Goal: Task Accomplishment & Management: Manage account settings

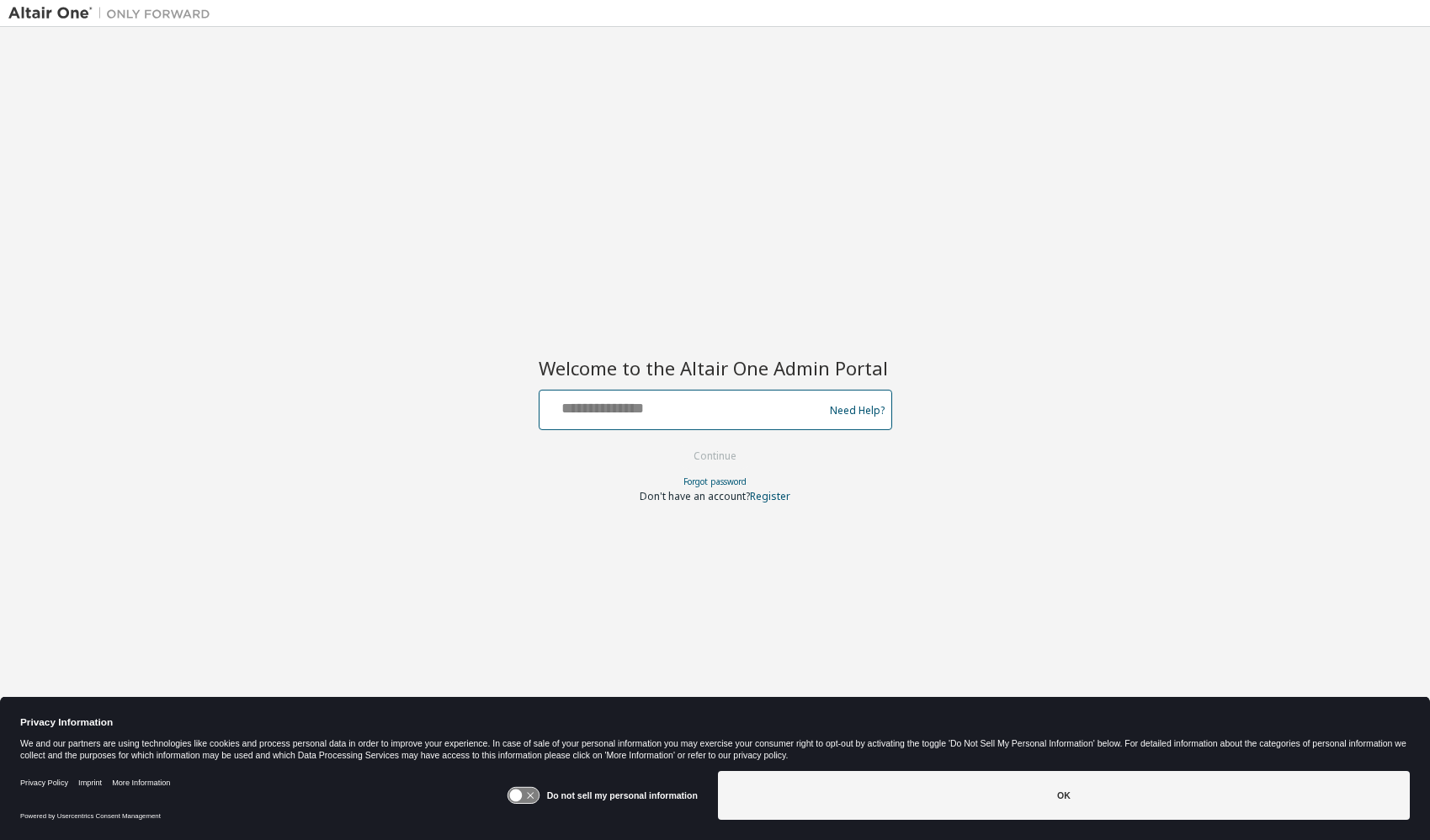
click at [694, 413] on input "text" at bounding box center [683, 406] width 275 height 24
paste input "**********"
type input "**********"
click at [739, 457] on button "Continue" at bounding box center [715, 456] width 78 height 25
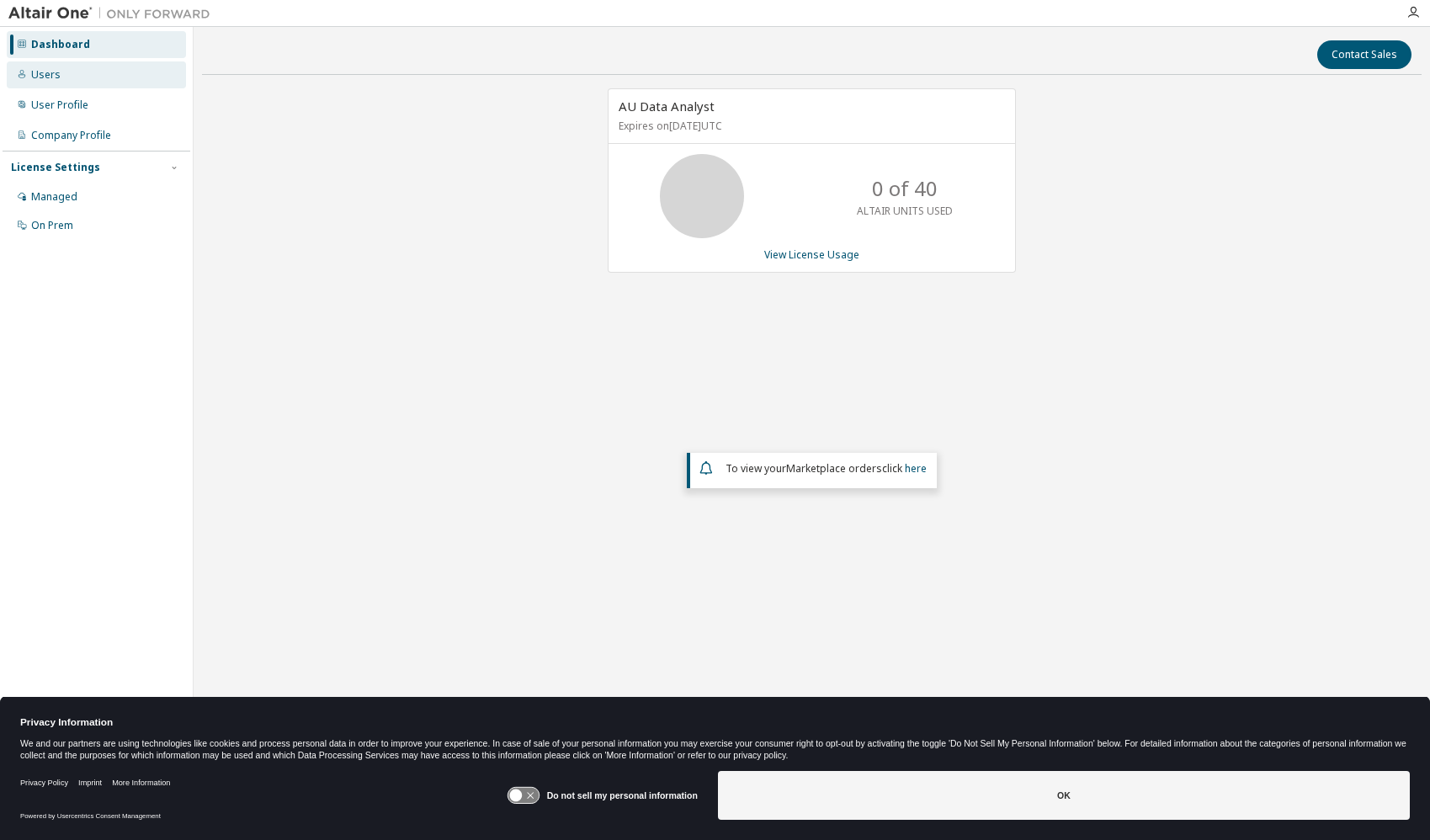
click at [57, 81] on div "Users" at bounding box center [46, 75] width 29 height 14
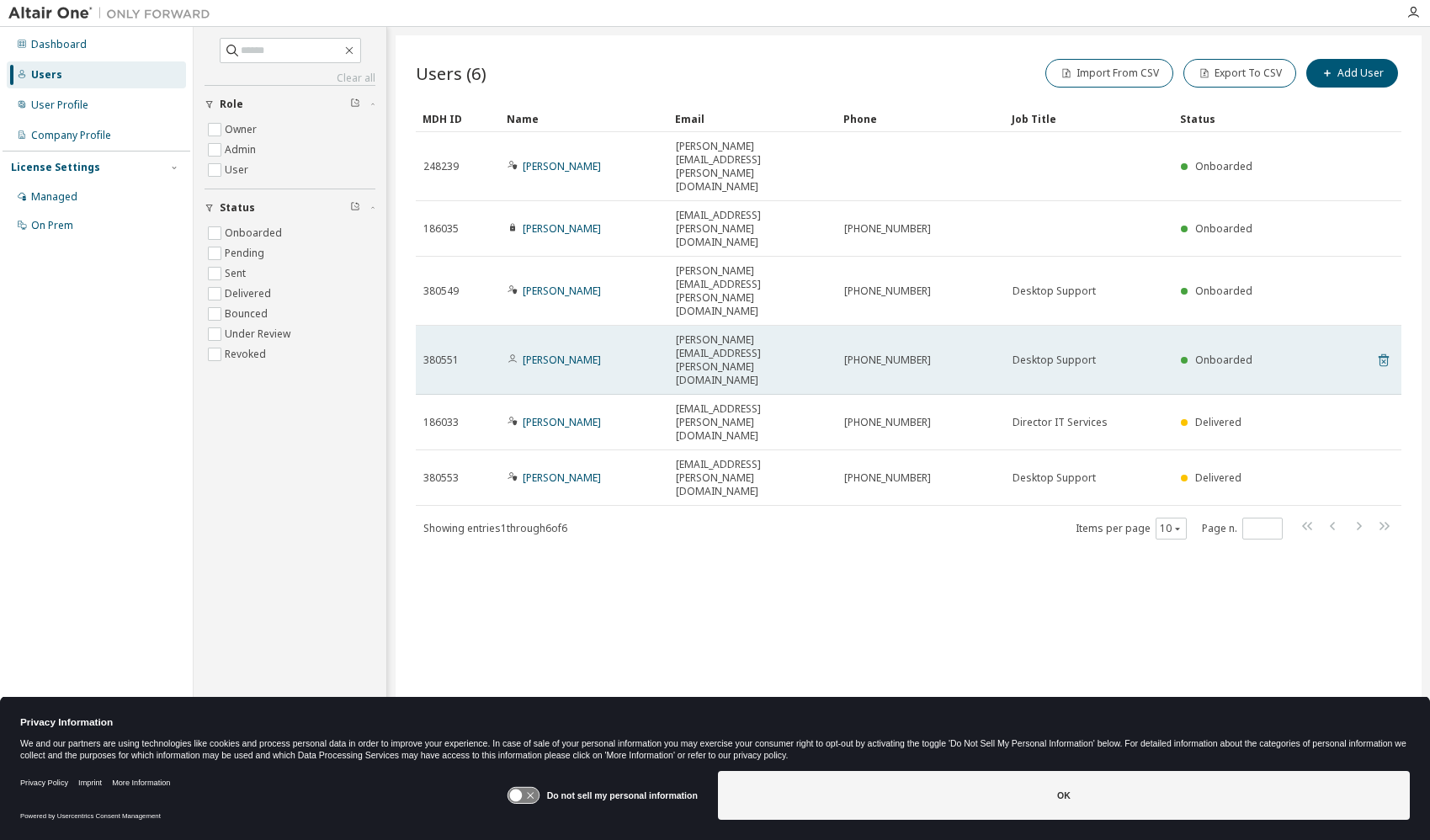
click at [1385, 350] on icon at bounding box center [1383, 360] width 15 height 21
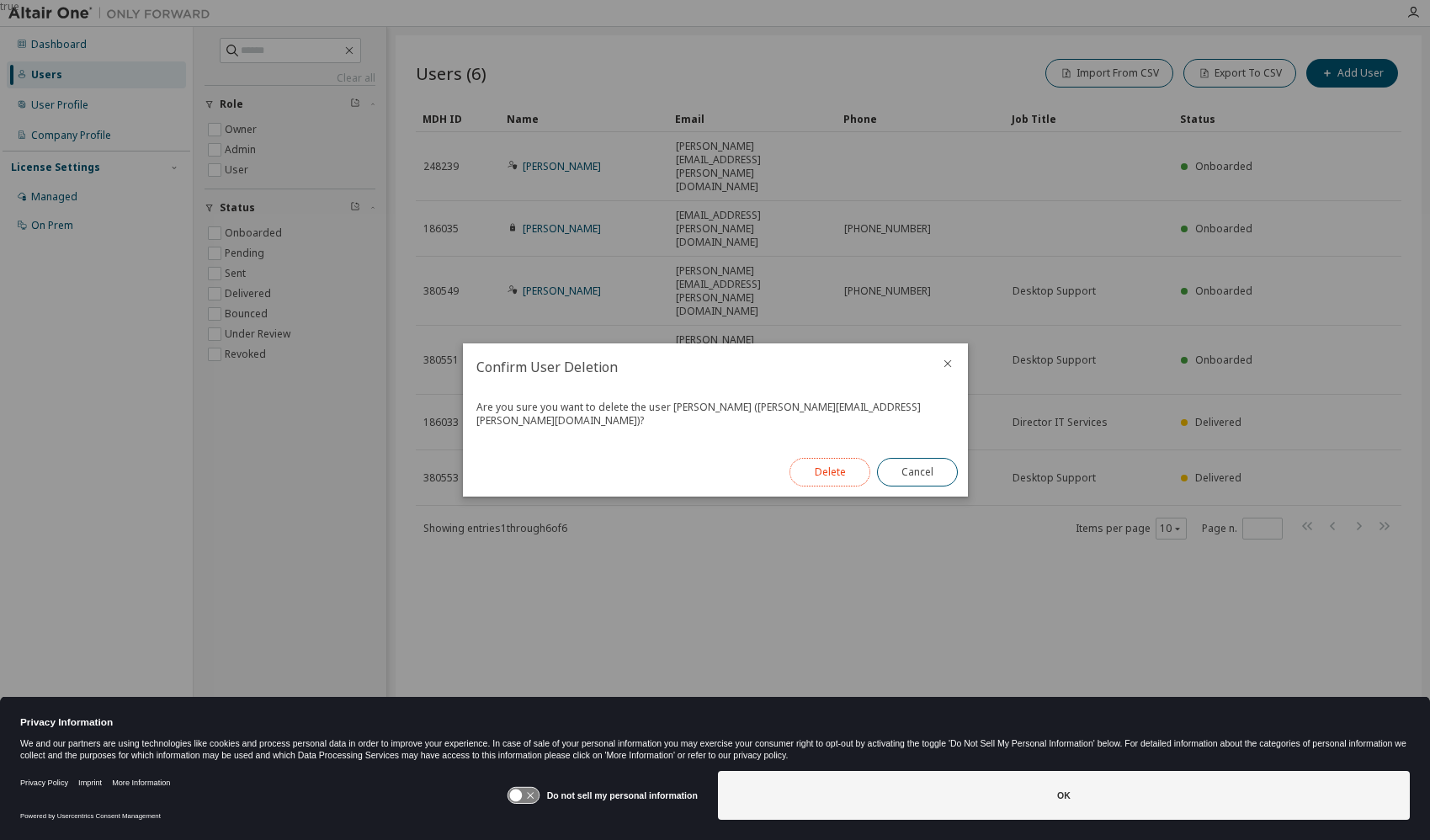
click at [832, 465] on button "Delete" at bounding box center [829, 471] width 81 height 28
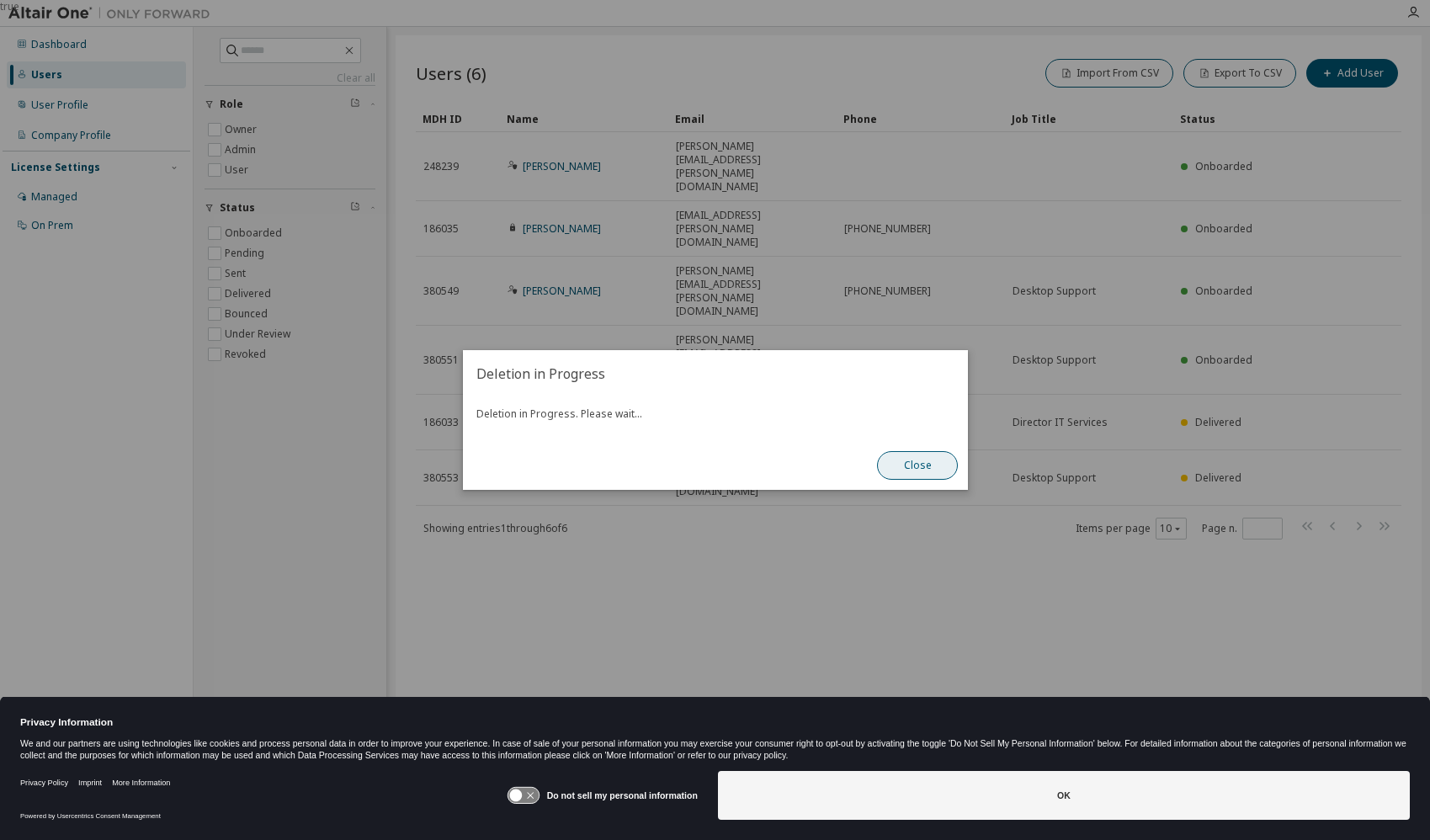
click at [910, 464] on button "Close" at bounding box center [917, 464] width 81 height 28
click at [913, 463] on button "Close" at bounding box center [917, 464] width 81 height 28
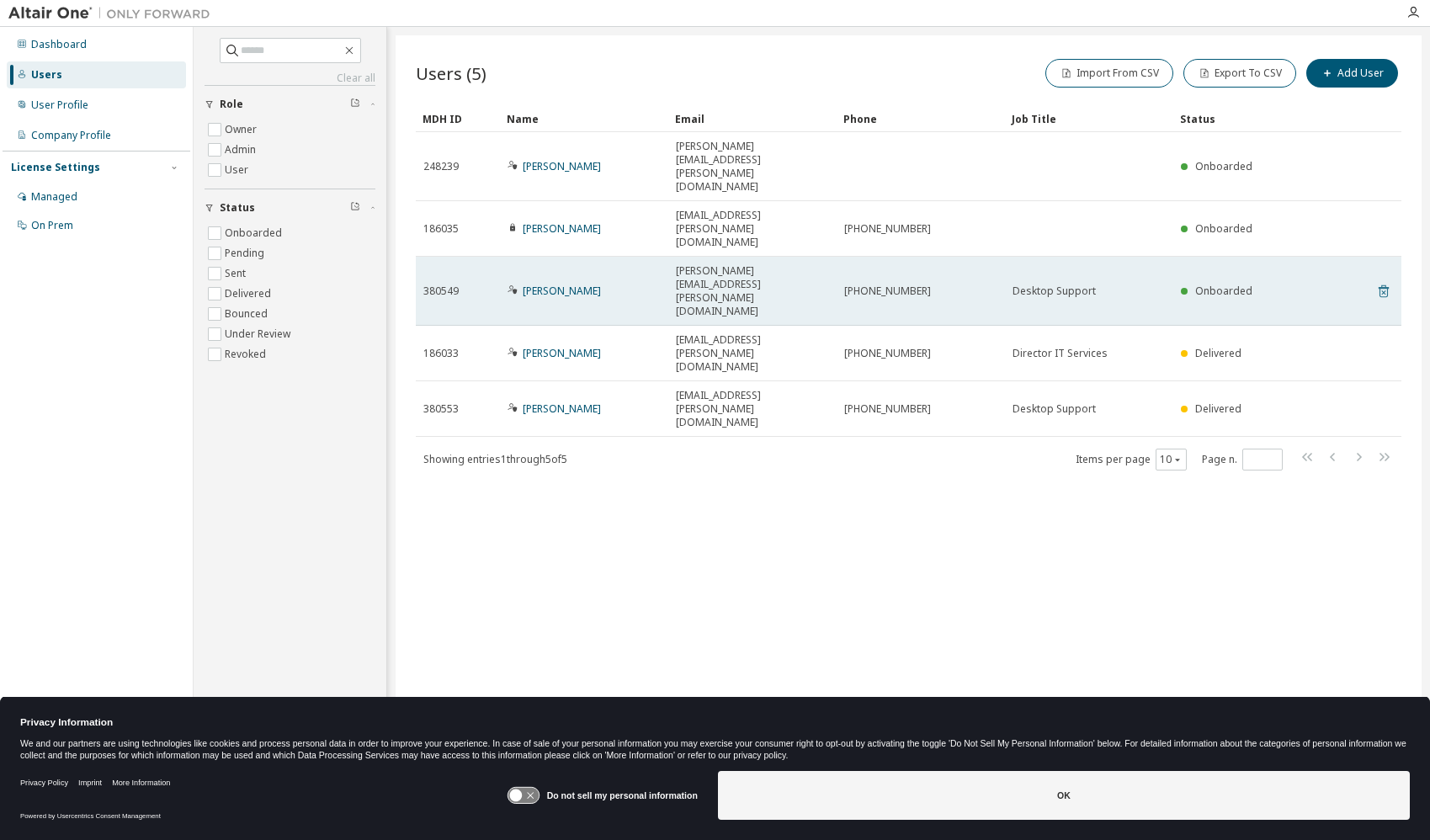
click at [1381, 281] on icon at bounding box center [1383, 290] width 15 height 21
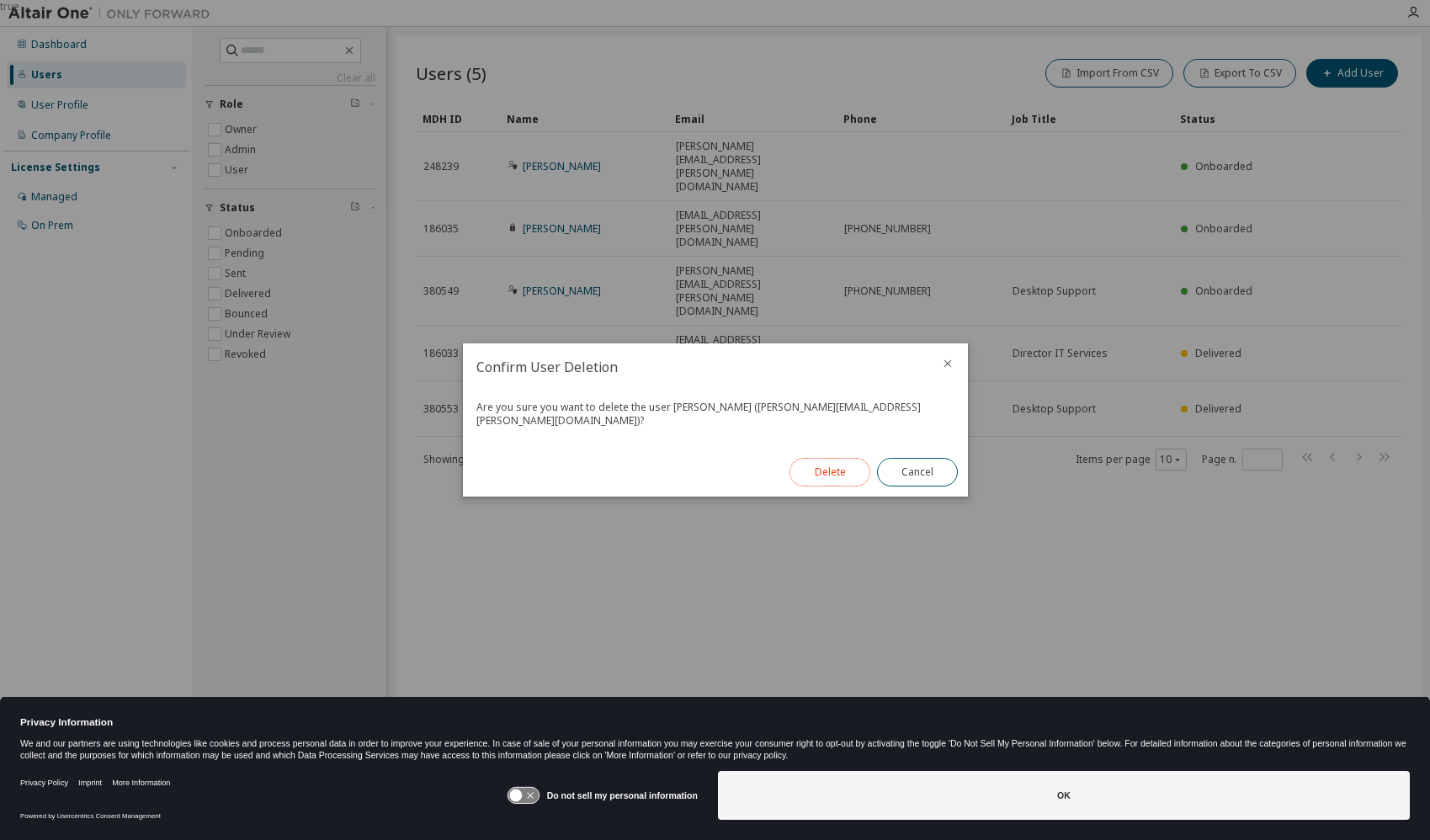
click at [824, 463] on button "Delete" at bounding box center [829, 471] width 81 height 28
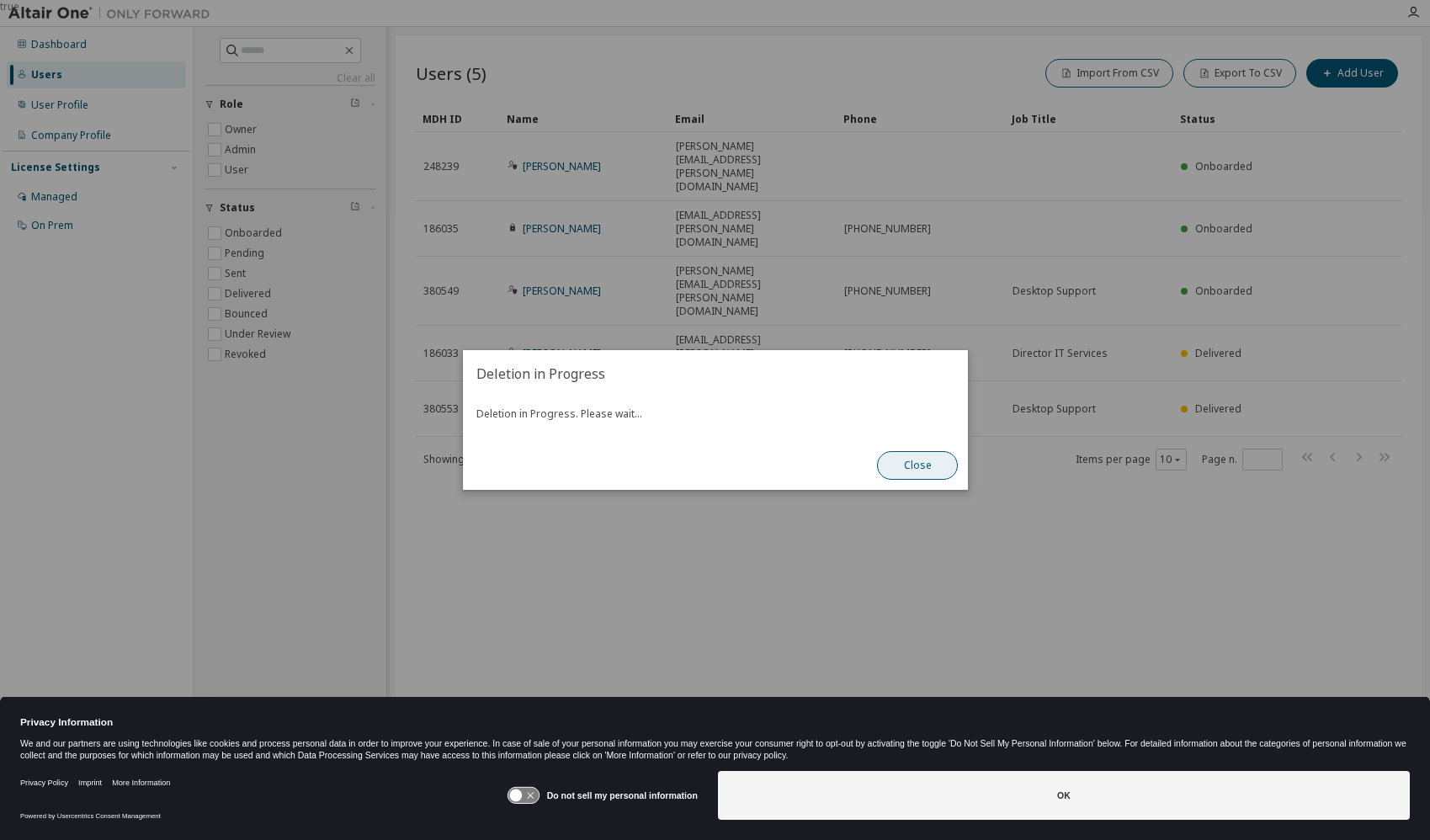
click at [921, 465] on button "Close" at bounding box center [917, 464] width 81 height 28
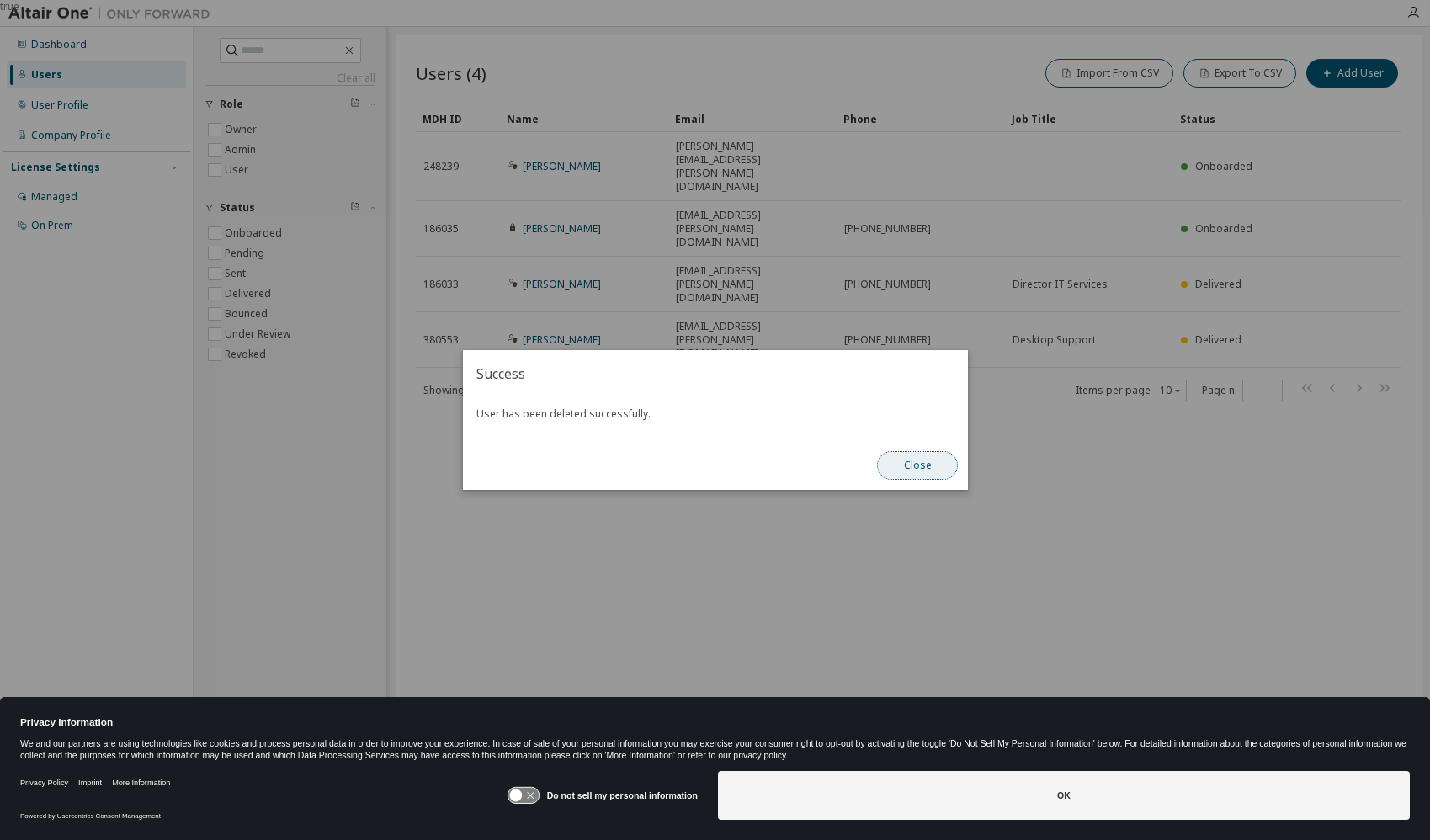
click at [921, 463] on button "Close" at bounding box center [917, 464] width 81 height 28
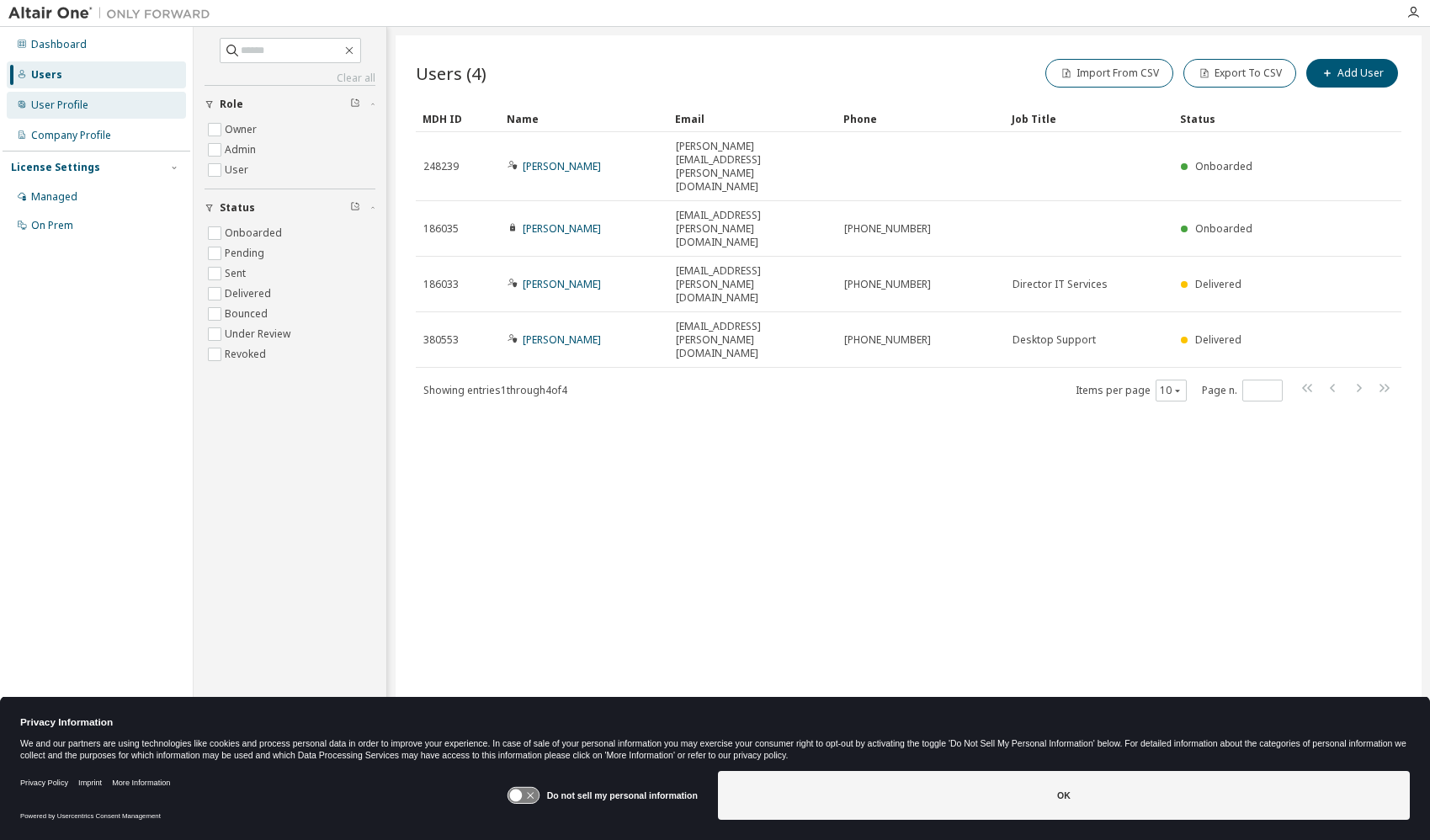
click at [95, 111] on div "User Profile" at bounding box center [96, 106] width 179 height 27
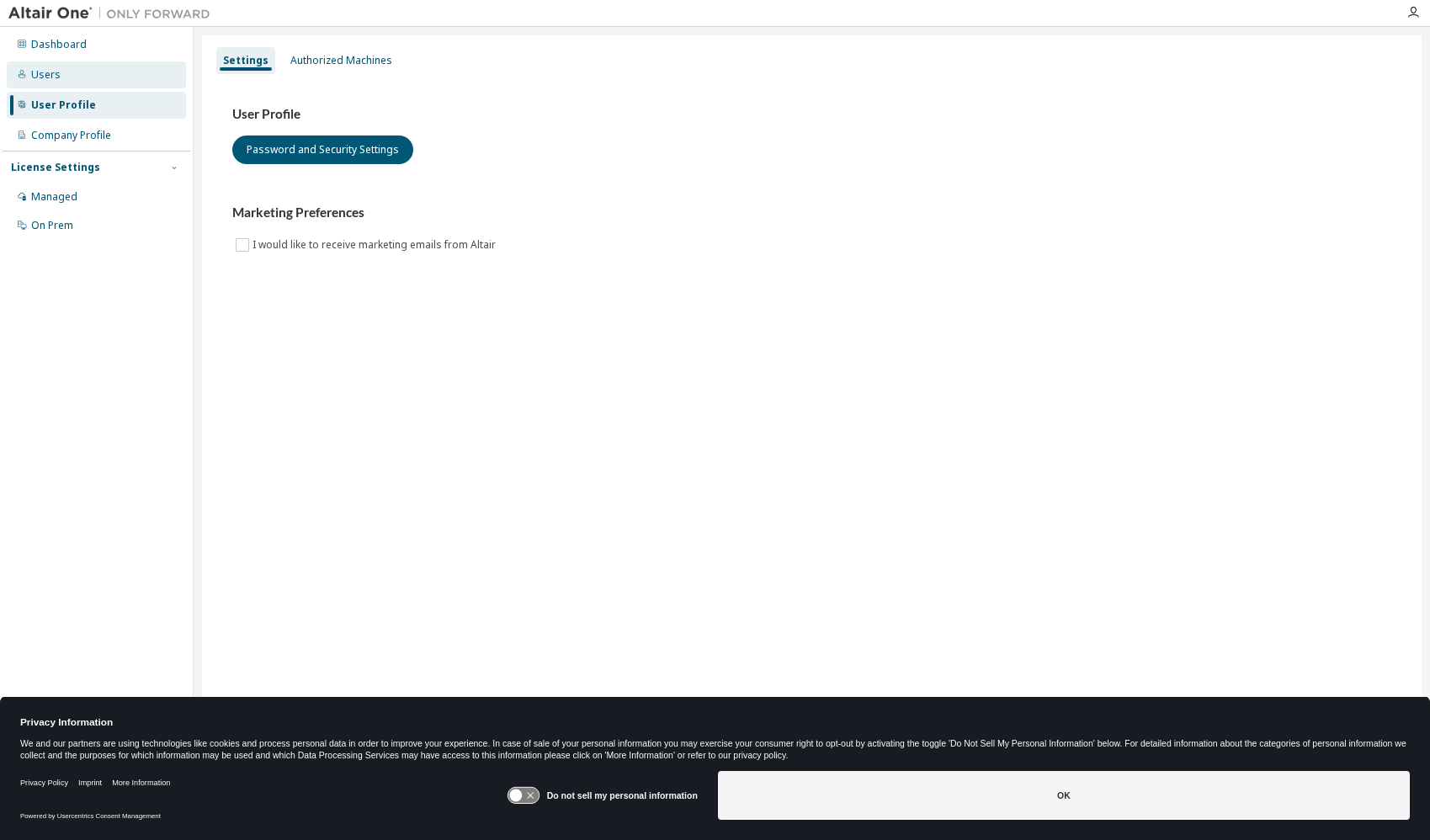
click at [68, 83] on div "Users" at bounding box center [96, 75] width 179 height 27
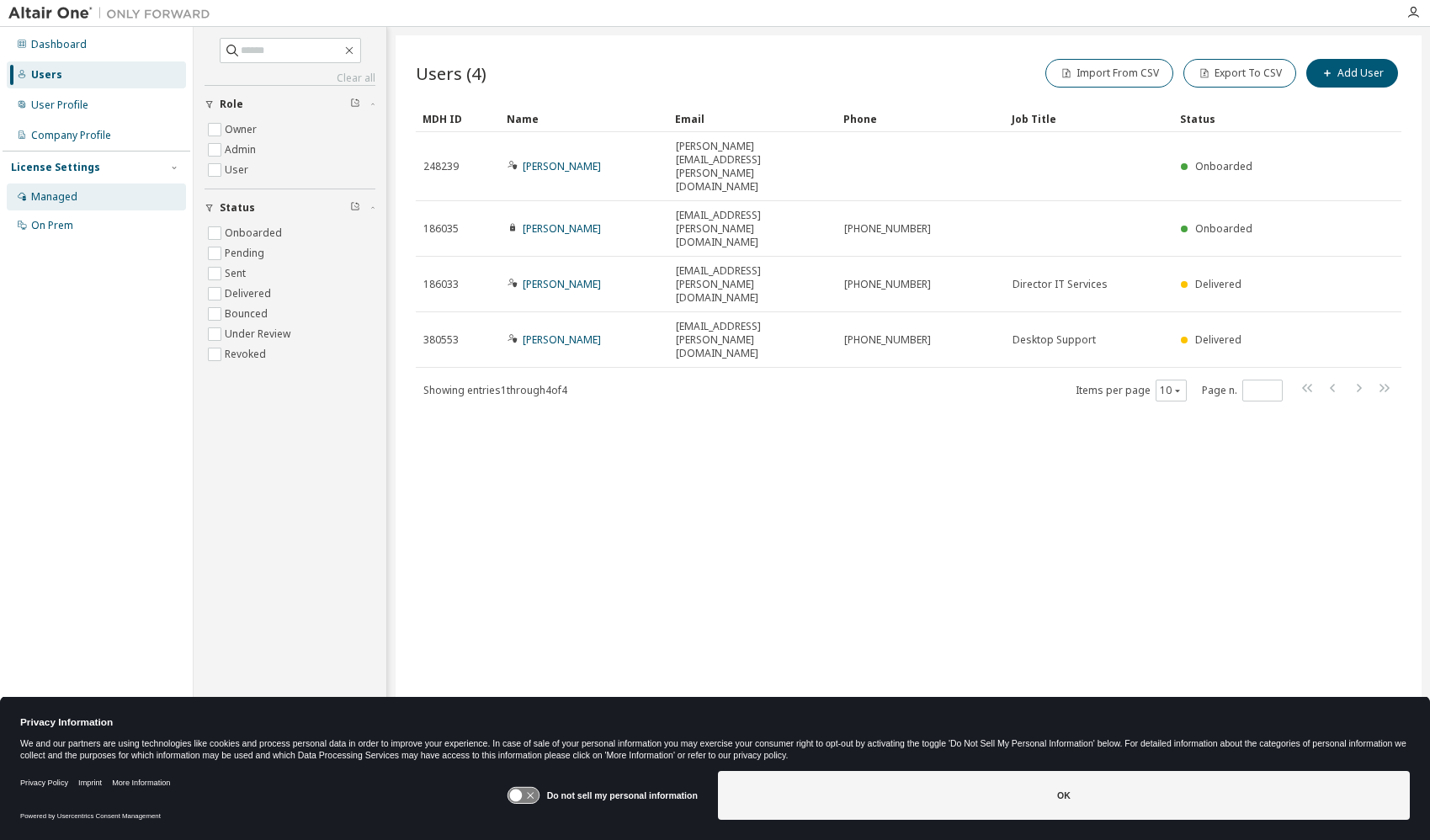
click at [71, 201] on div "Managed" at bounding box center [54, 197] width 46 height 14
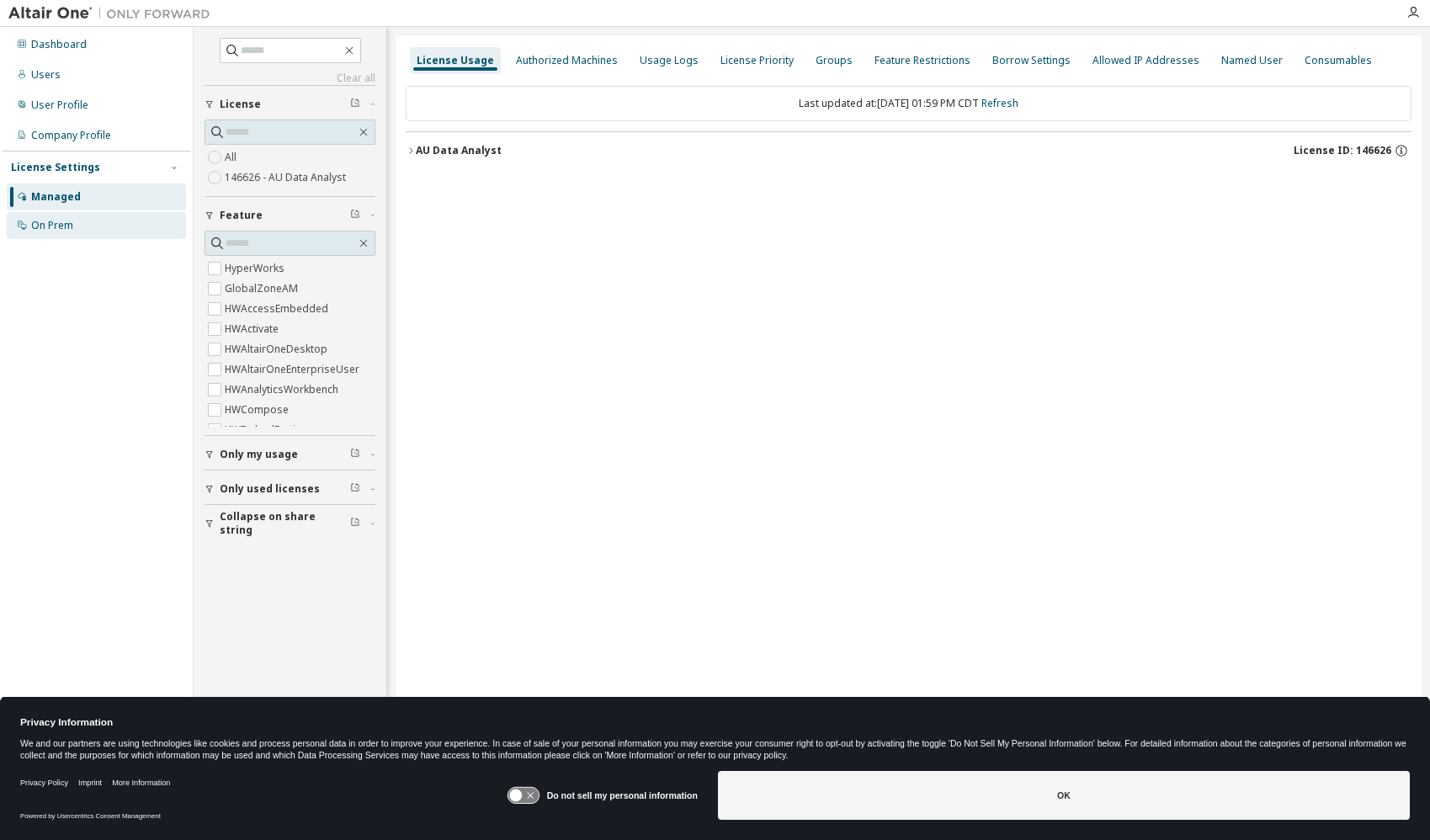
click at [64, 222] on div "On Prem" at bounding box center [52, 226] width 42 height 14
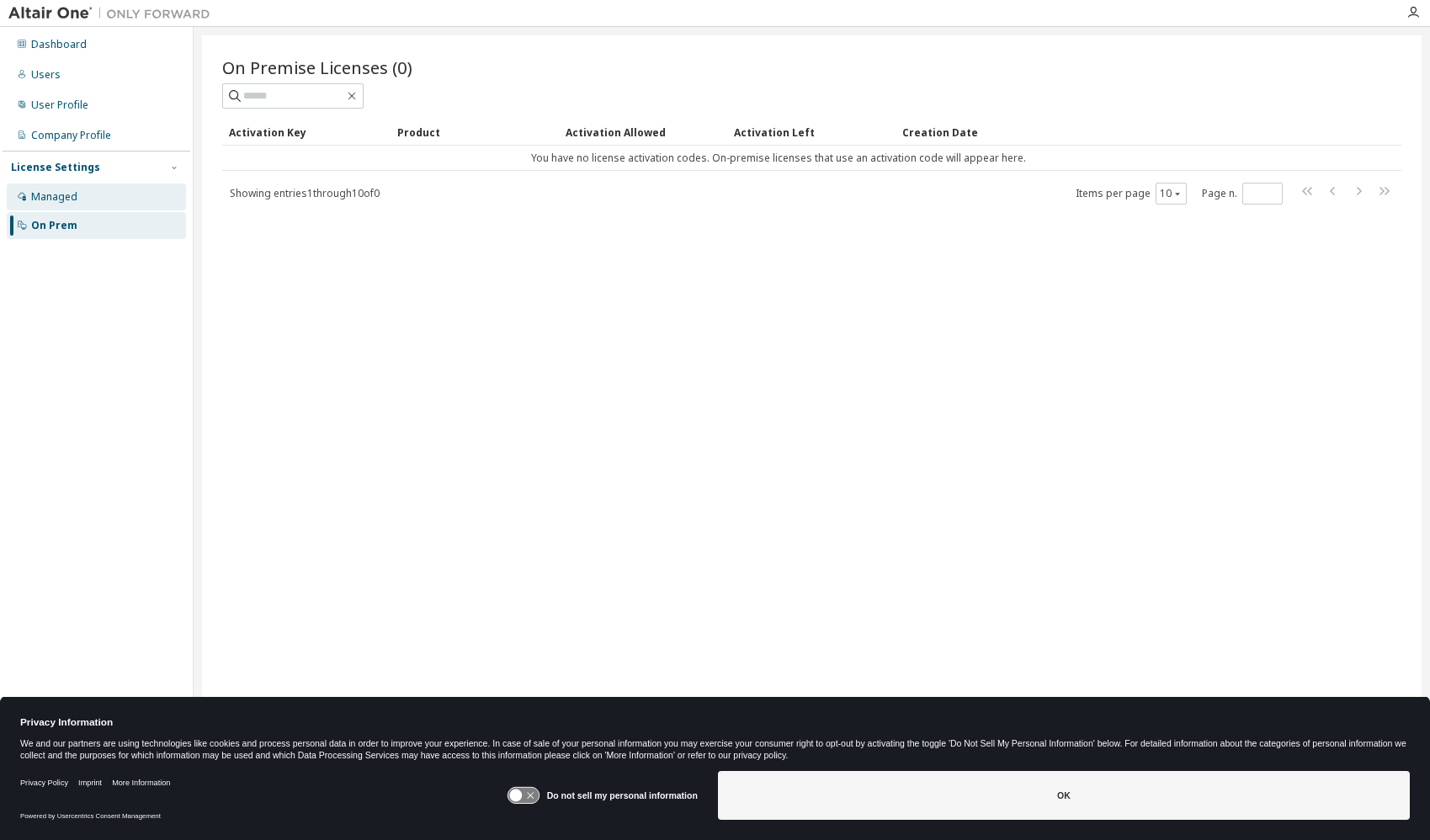
click at [39, 205] on div "Managed" at bounding box center [96, 198] width 179 height 27
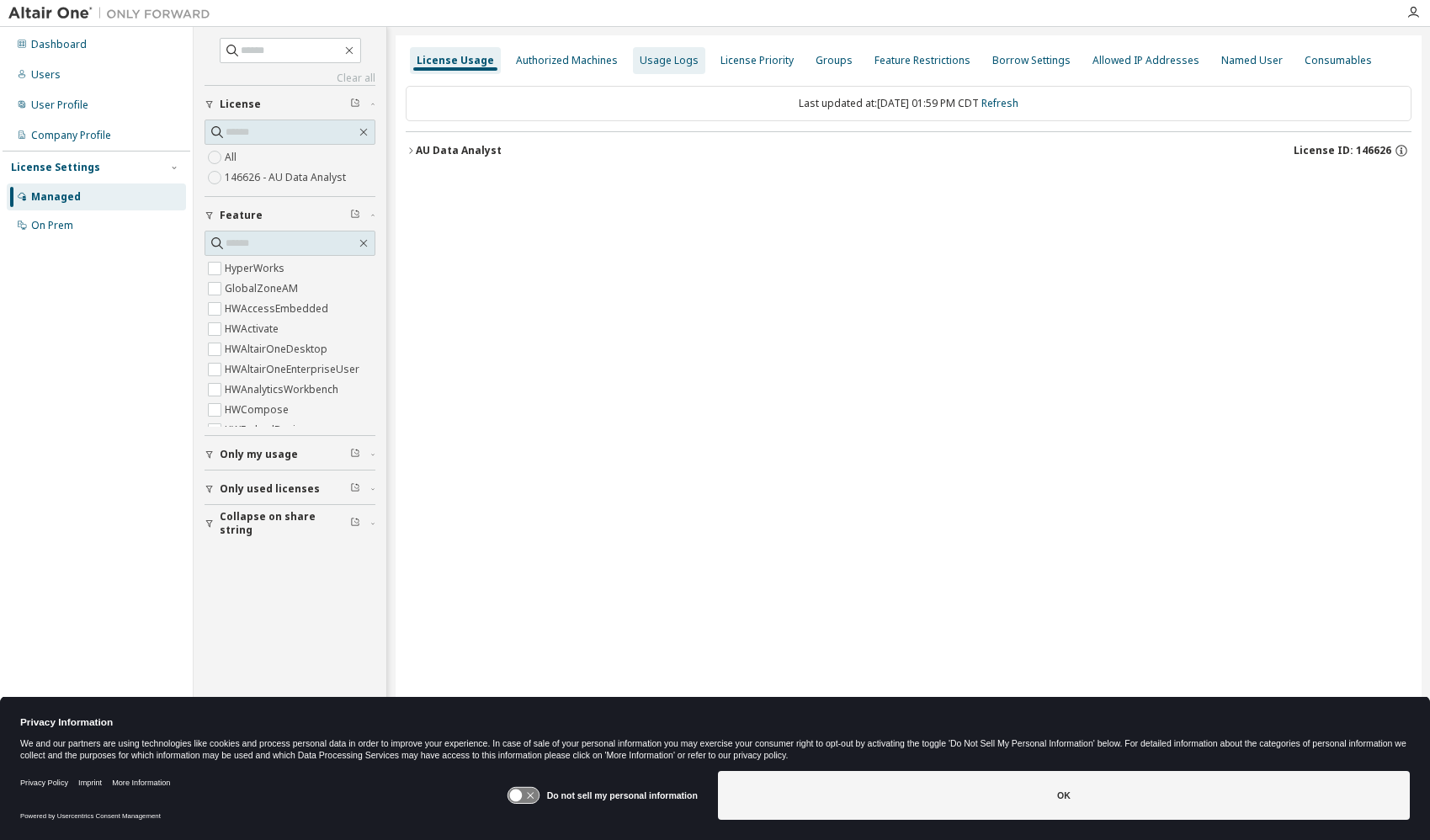
click at [640, 59] on div "Usage Logs" at bounding box center [669, 61] width 59 height 14
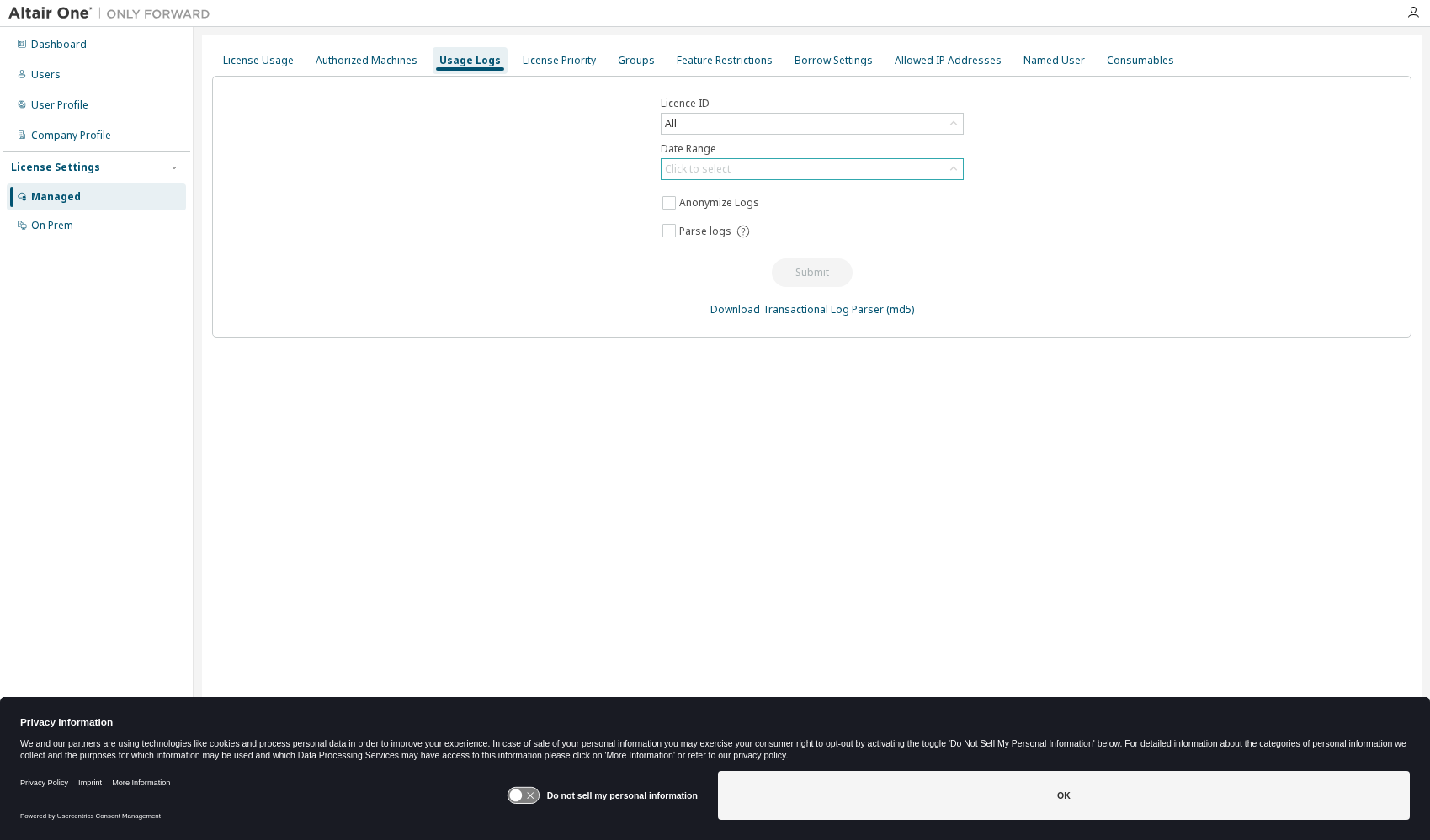
click at [818, 172] on div "Click to select" at bounding box center [812, 169] width 301 height 21
click at [768, 242] on li "Year to date" at bounding box center [811, 238] width 298 height 22
click at [811, 276] on button "Submit" at bounding box center [812, 272] width 81 height 28
click at [515, 796] on icon at bounding box center [515, 795] width 13 height 13
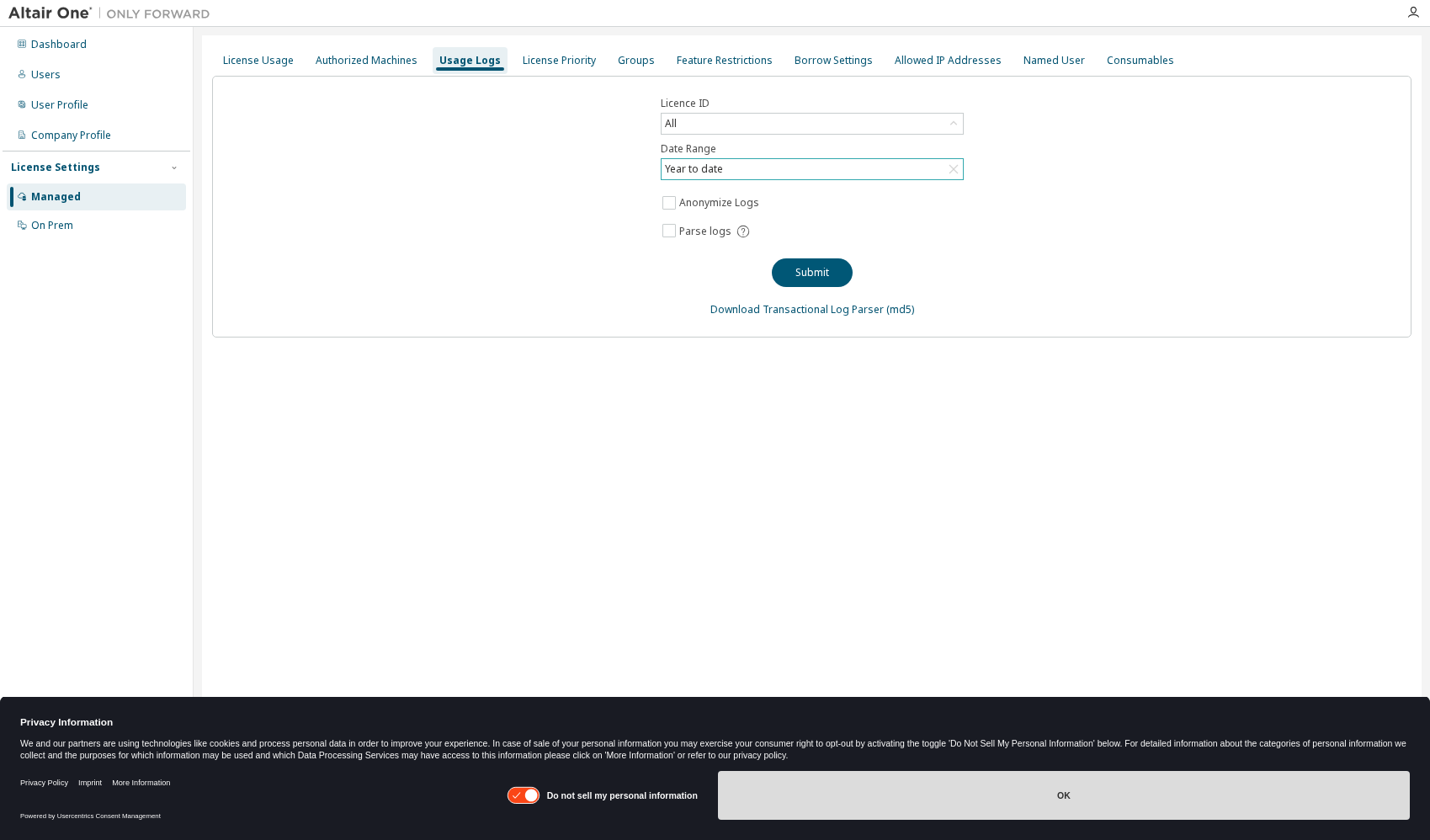
click at [805, 784] on button "OK" at bounding box center [1063, 795] width 692 height 49
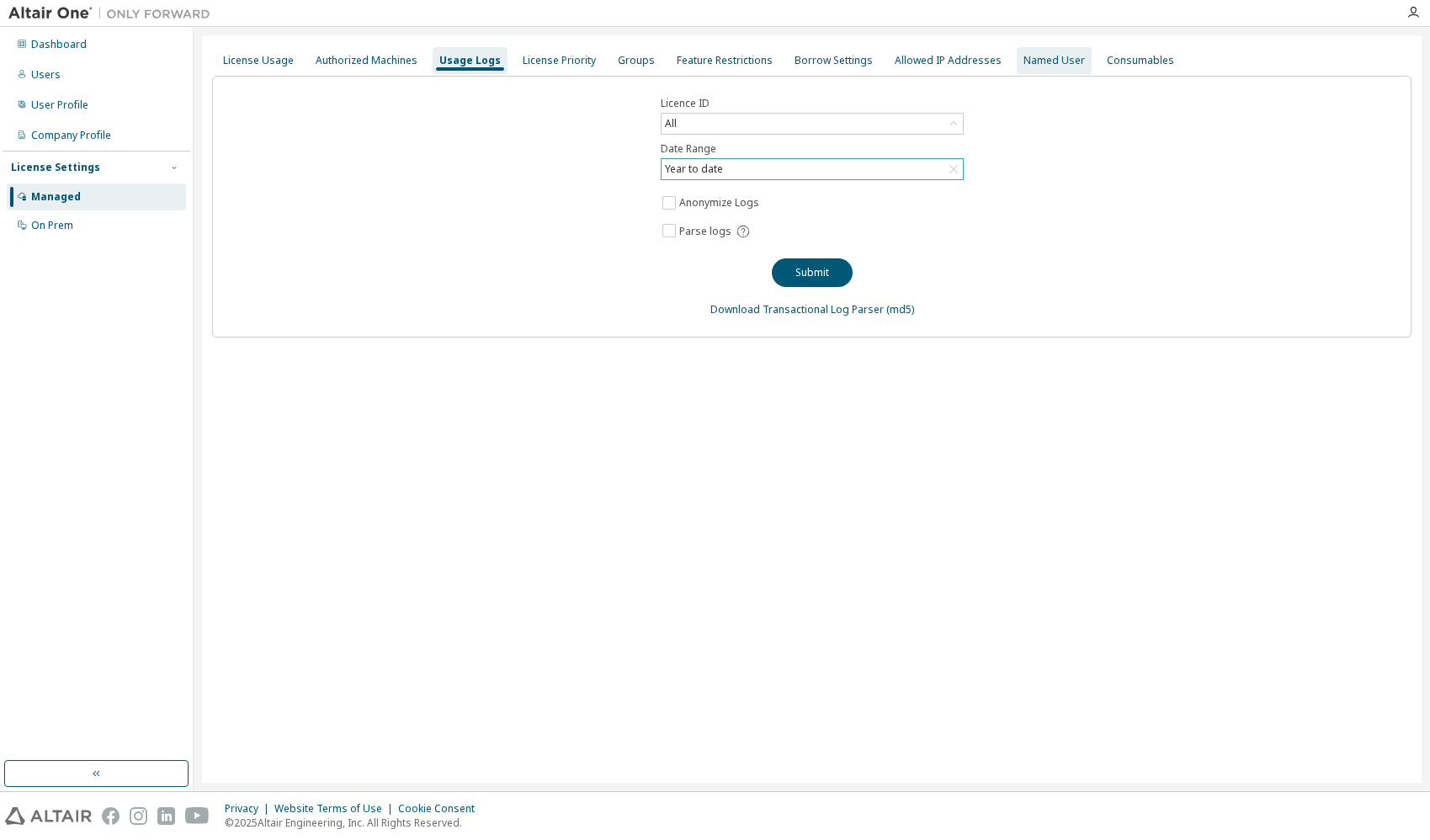
click at [1027, 56] on div "Named User" at bounding box center [1053, 61] width 62 height 14
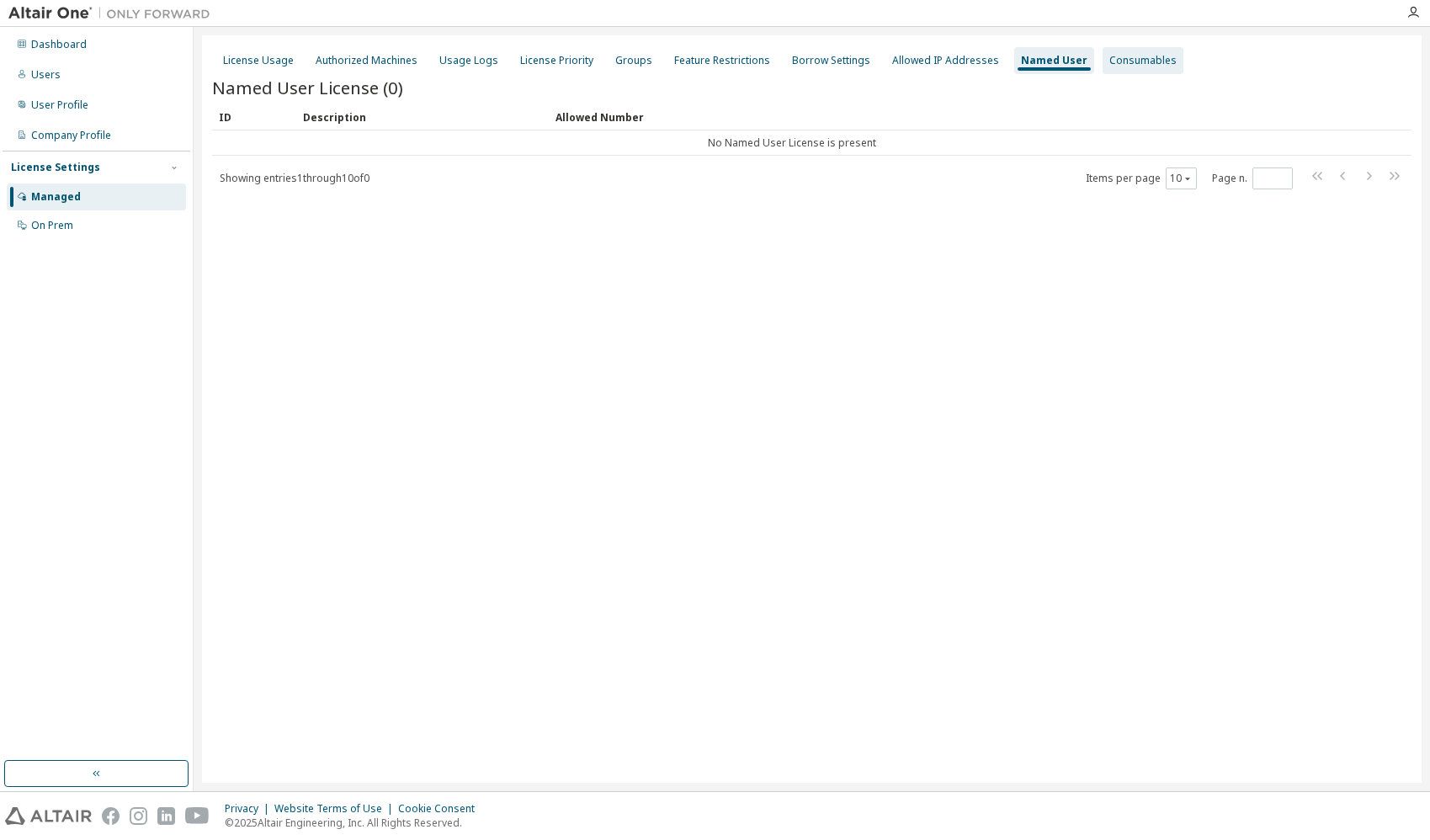
click at [1112, 58] on div "Consumables" at bounding box center [1142, 61] width 67 height 14
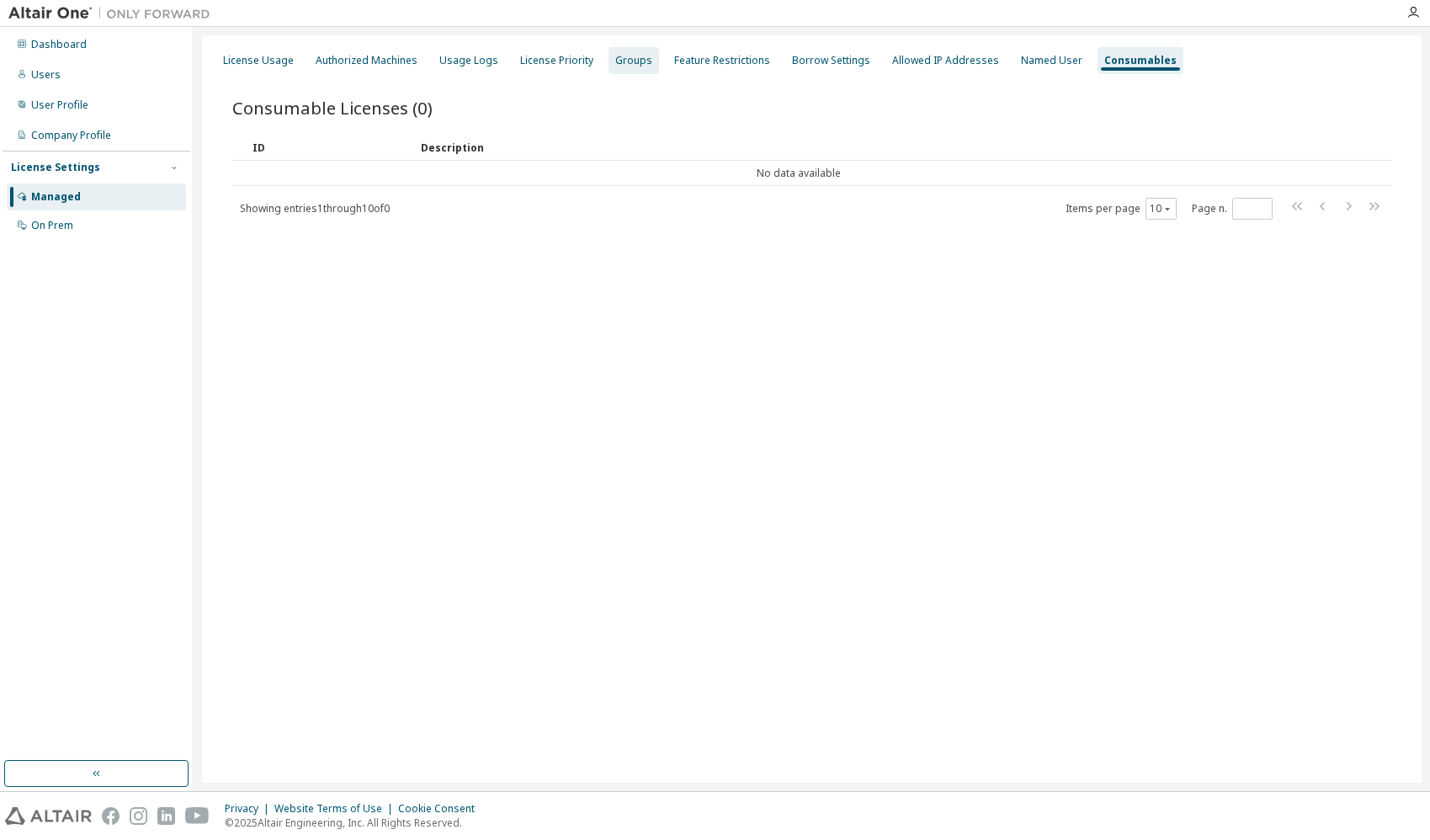
click at [621, 69] on div "Groups" at bounding box center [634, 61] width 51 height 27
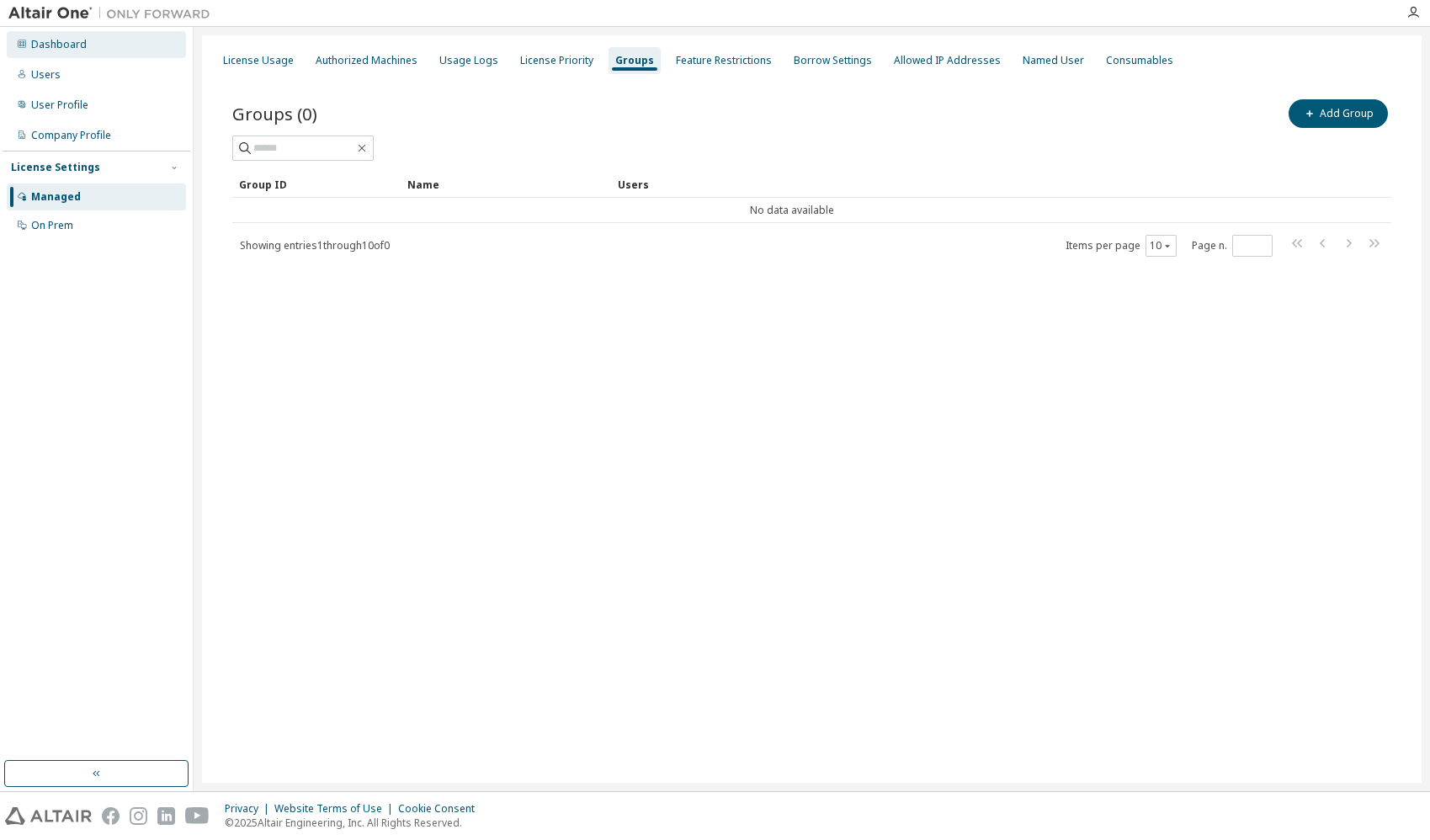
click at [64, 50] on div "Dashboard" at bounding box center [59, 45] width 56 height 14
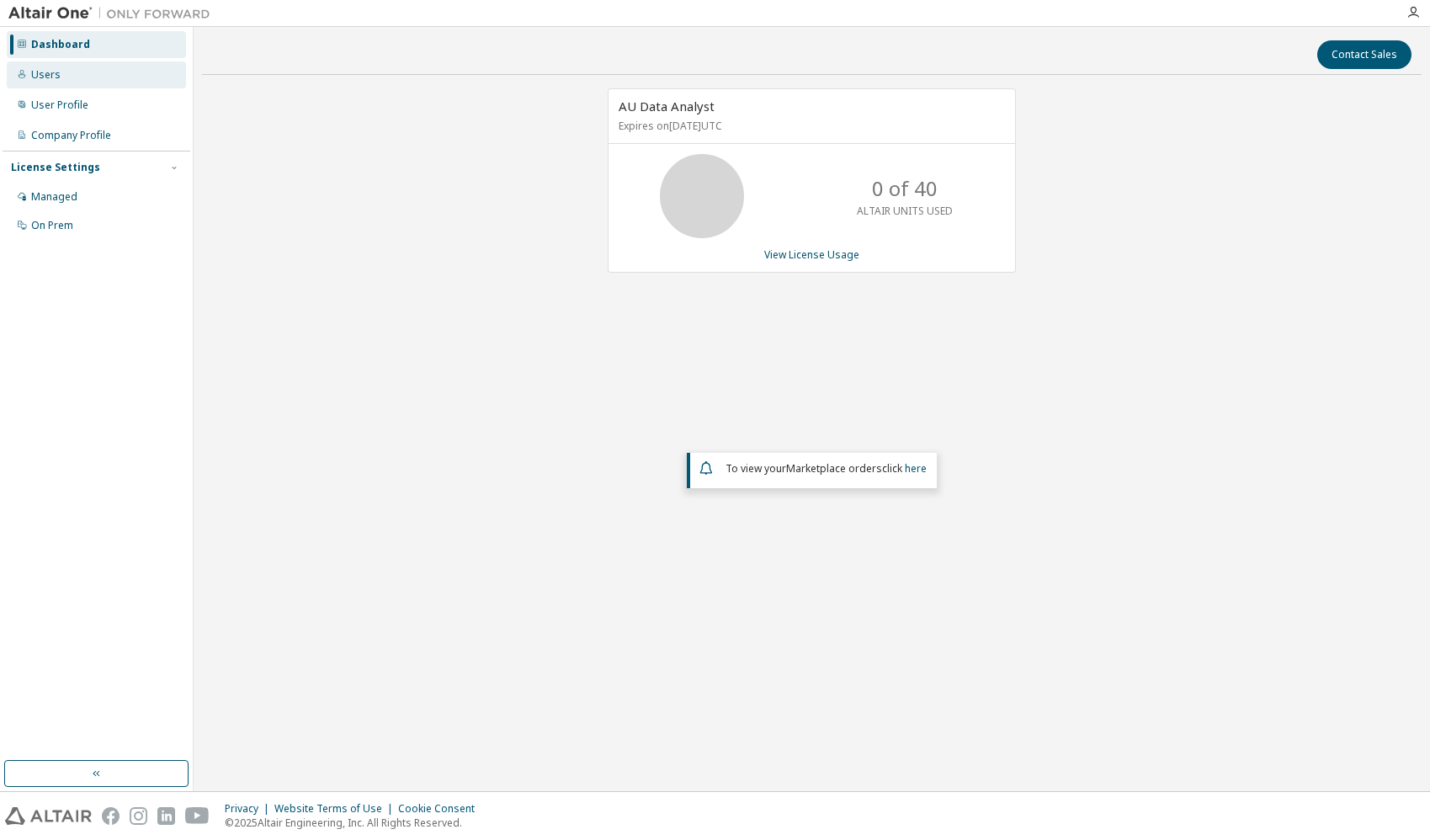
click at [36, 78] on div "Users" at bounding box center [46, 75] width 29 height 14
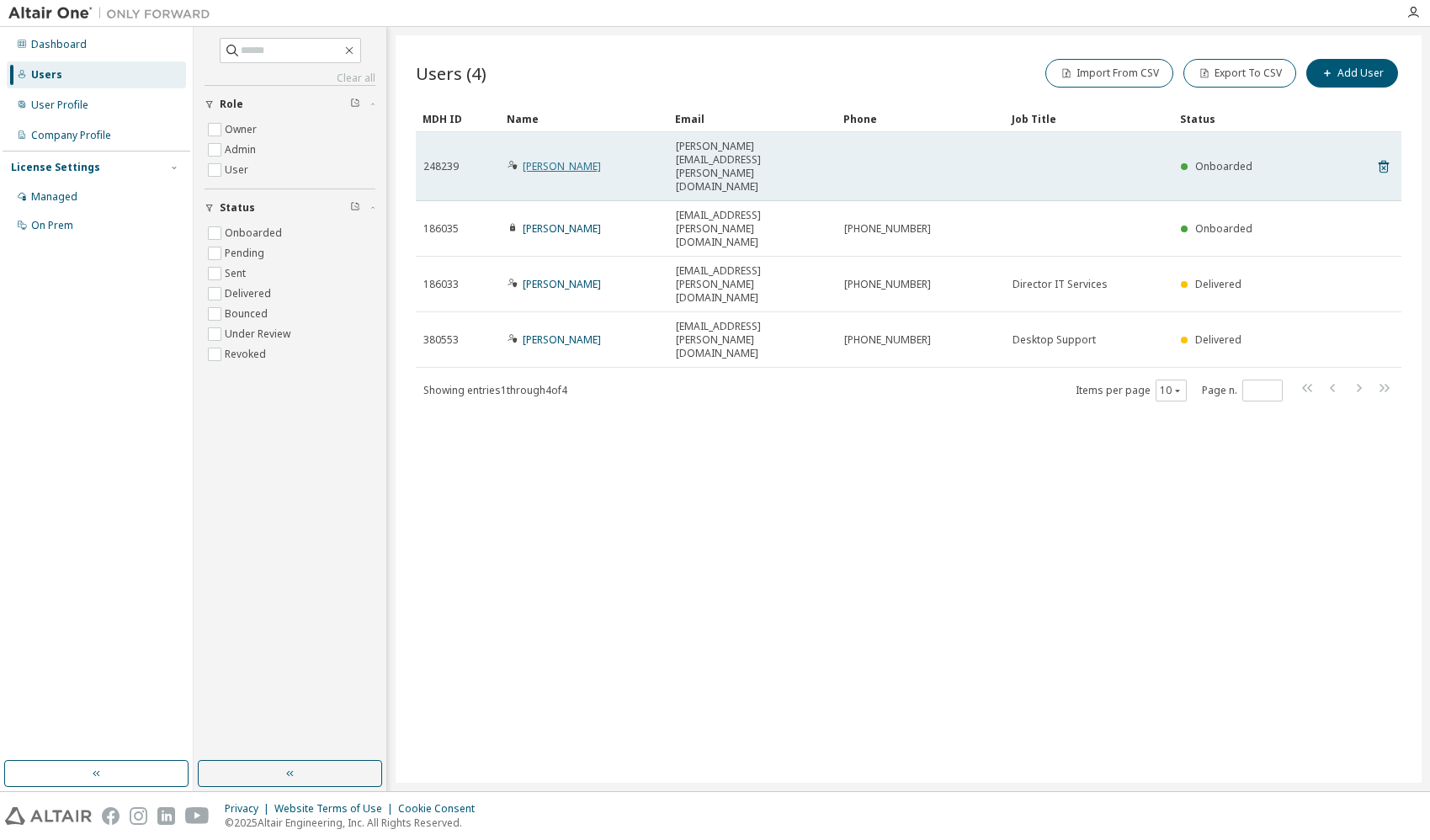
click at [560, 159] on link "Jason Monroe" at bounding box center [561, 166] width 78 height 15
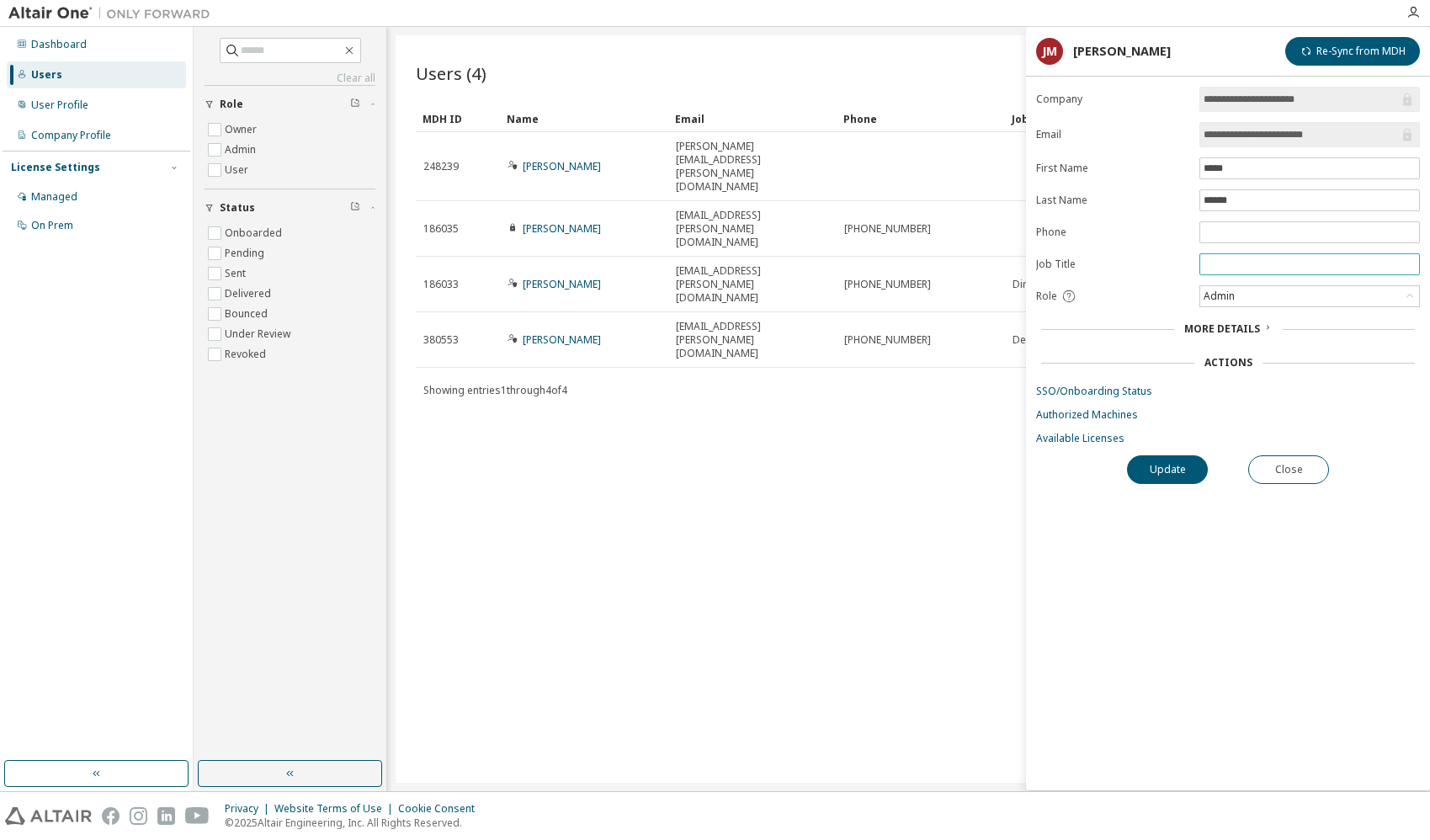
click at [1223, 264] on input "text" at bounding box center [1309, 264] width 212 height 14
type input "**********"
click at [1158, 470] on button "Update" at bounding box center [1167, 468] width 81 height 28
click at [1312, 474] on button "Close" at bounding box center [1288, 468] width 81 height 28
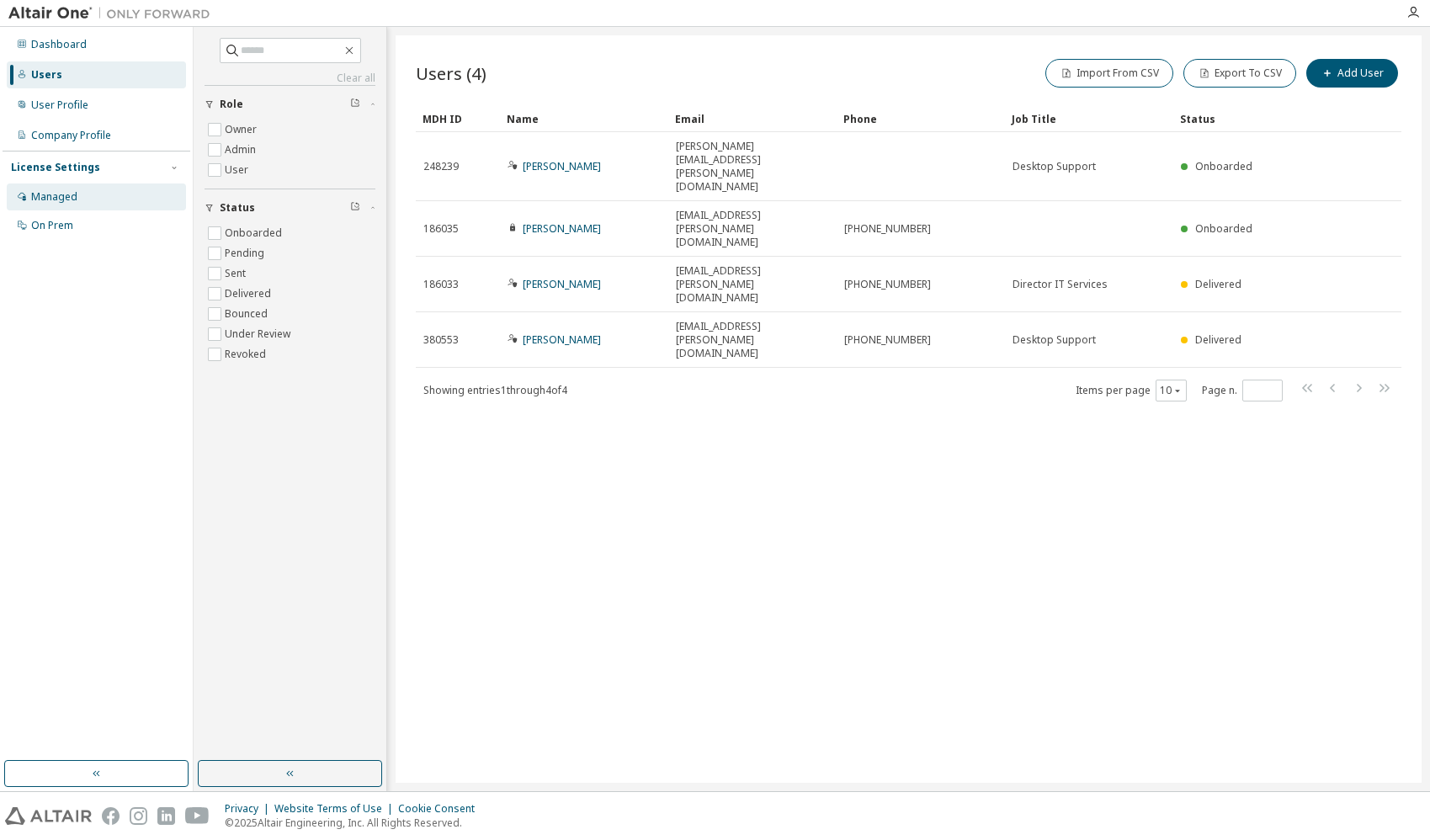
click at [79, 200] on div "Managed" at bounding box center [96, 198] width 179 height 27
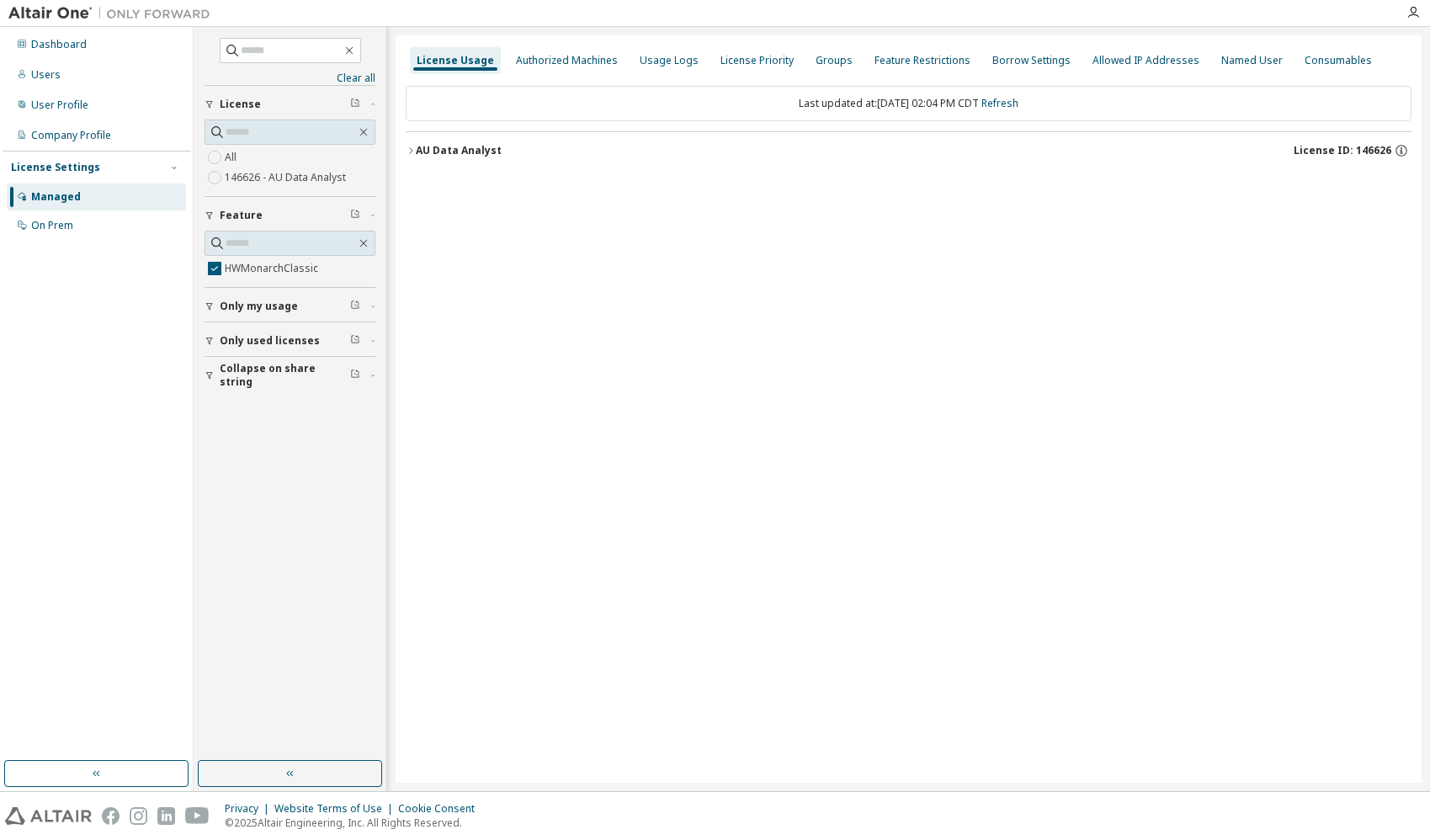
click at [411, 152] on icon "button" at bounding box center [411, 151] width 10 height 10
click at [526, 59] on div "Authorized Machines" at bounding box center [566, 61] width 102 height 14
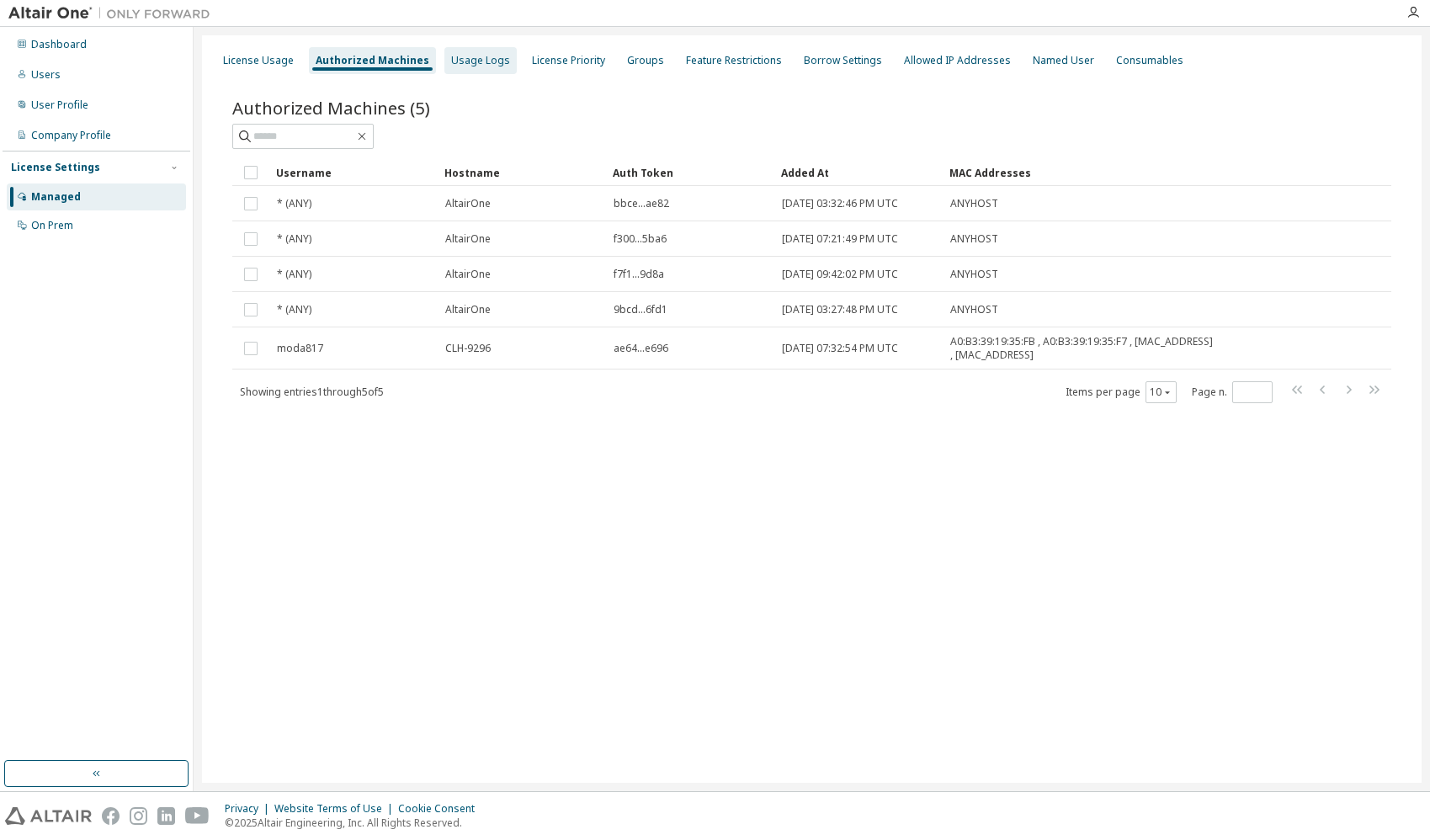
click at [466, 65] on div "Usage Logs" at bounding box center [480, 61] width 59 height 14
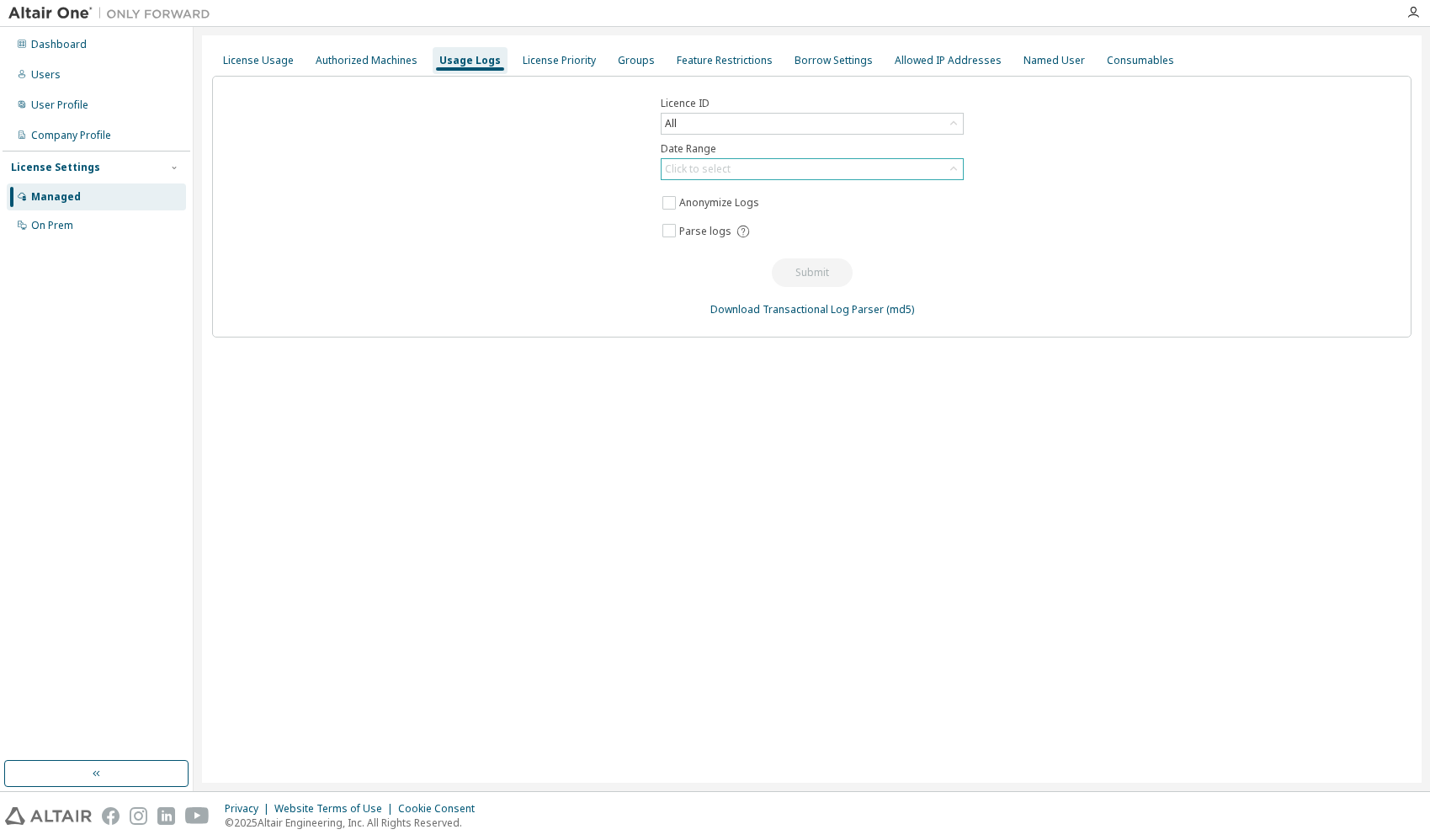
click at [740, 169] on div "Click to select" at bounding box center [812, 169] width 301 height 21
click at [737, 232] on li "Year to date" at bounding box center [811, 238] width 298 height 22
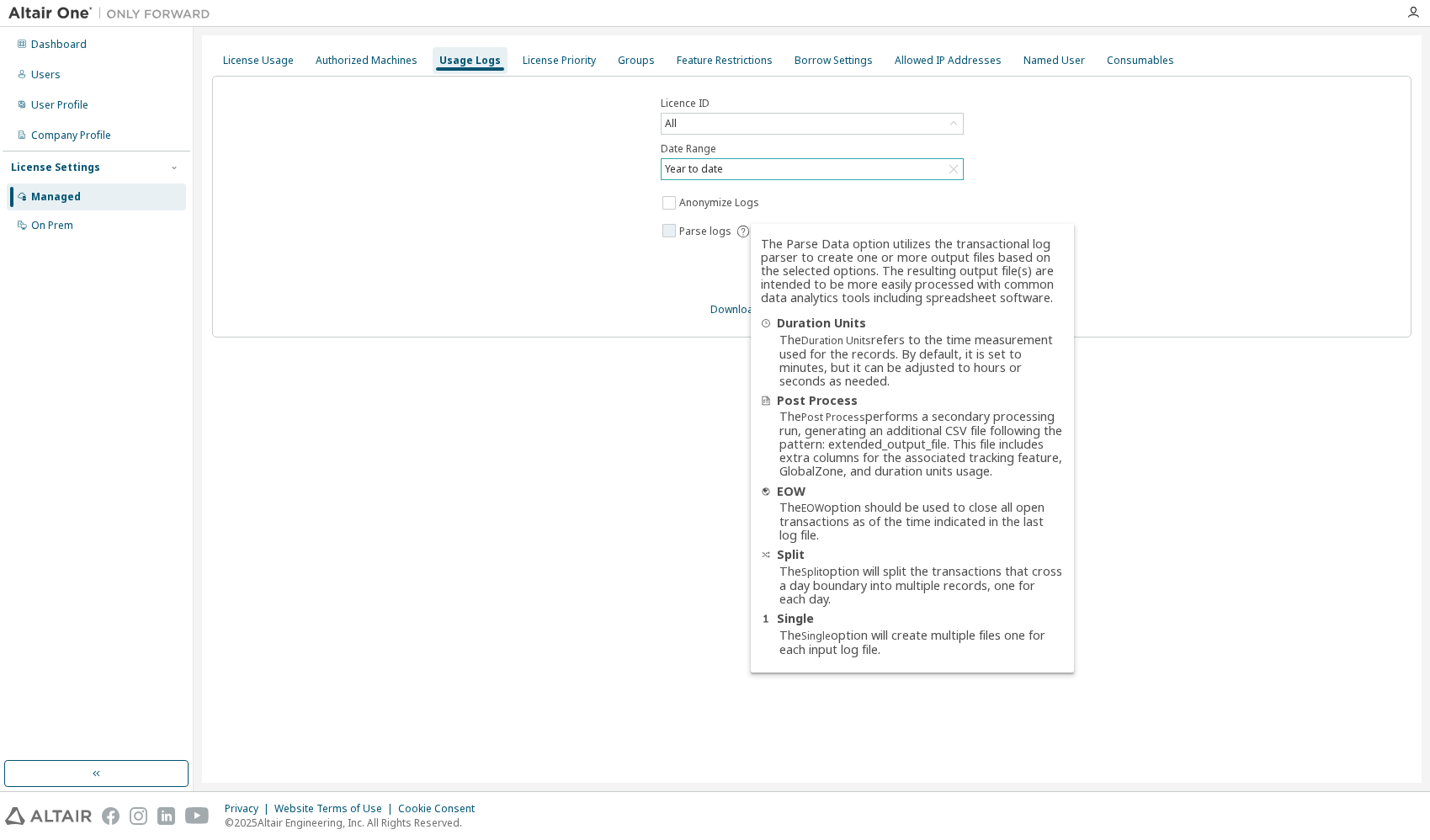
click at [738, 230] on icon at bounding box center [742, 231] width 15 height 15
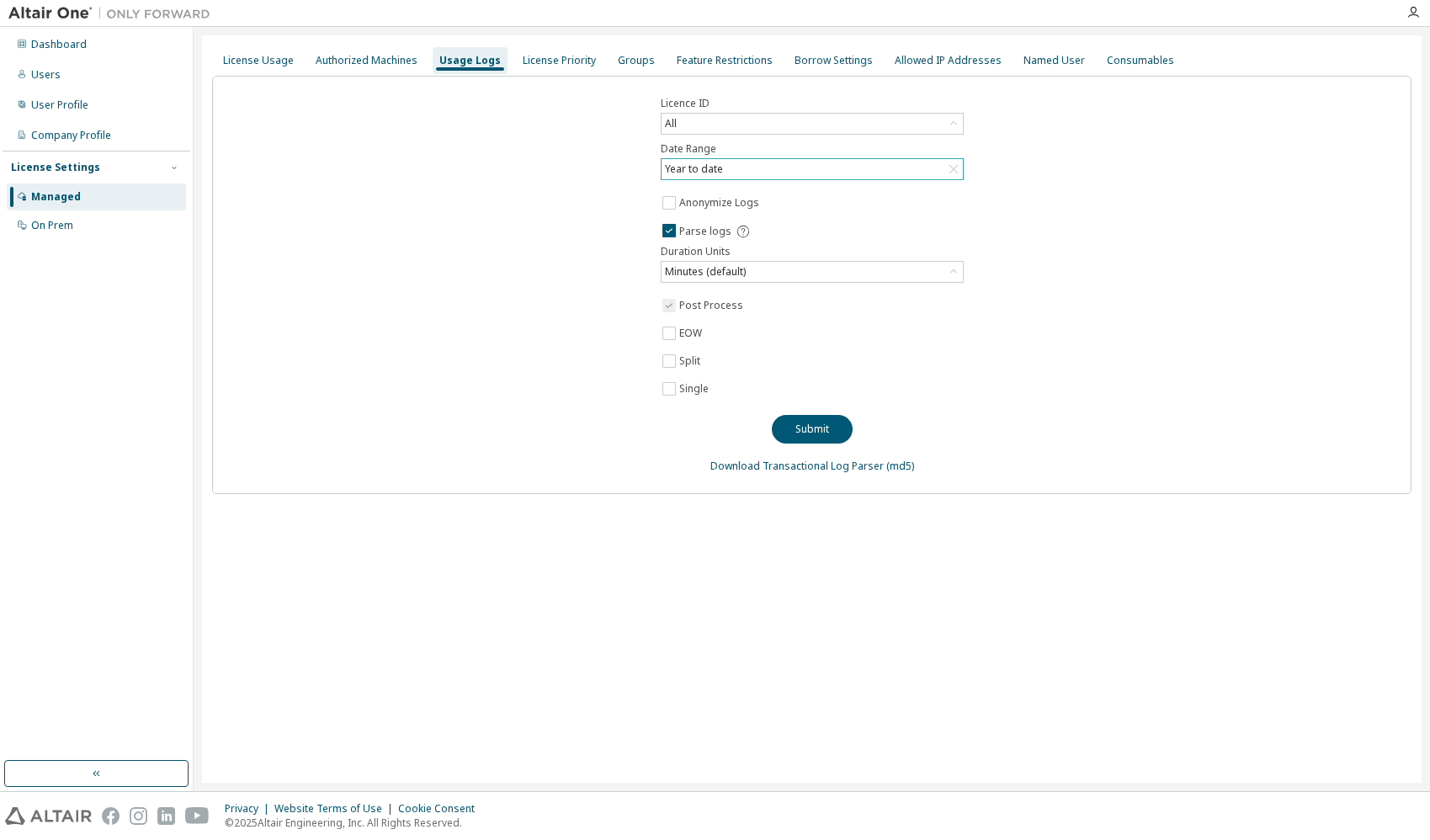
click at [1120, 214] on div "Licence ID All Date Range Year to date Anonymize Logs Parse logs Duration Units…" at bounding box center [812, 285] width 1199 height 419
click at [895, 270] on div "Minutes (default)" at bounding box center [812, 272] width 301 height 21
click at [891, 332] on li "Hours" at bounding box center [811, 340] width 298 height 22
click at [1172, 250] on div "Licence ID All Date Range Year to date Anonymize Logs Parse logs Duration Units…" at bounding box center [812, 285] width 1199 height 419
click at [813, 432] on button "Submit" at bounding box center [812, 428] width 81 height 28
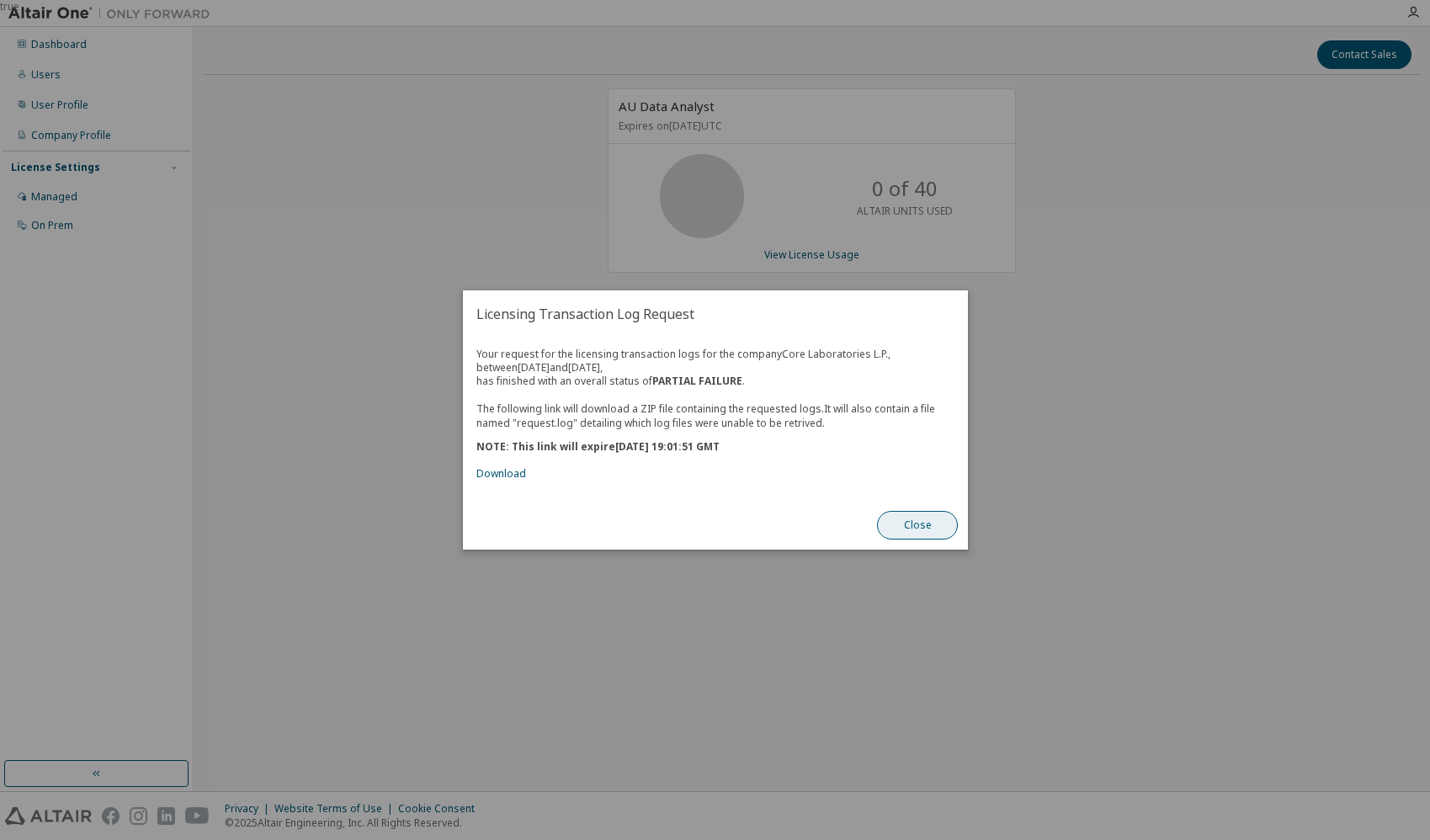
click at [915, 526] on button "Close" at bounding box center [917, 524] width 81 height 28
click at [503, 473] on link "Download" at bounding box center [501, 473] width 50 height 15
click at [906, 521] on button "Close" at bounding box center [917, 524] width 81 height 28
